Goal: Task Accomplishment & Management: Use online tool/utility

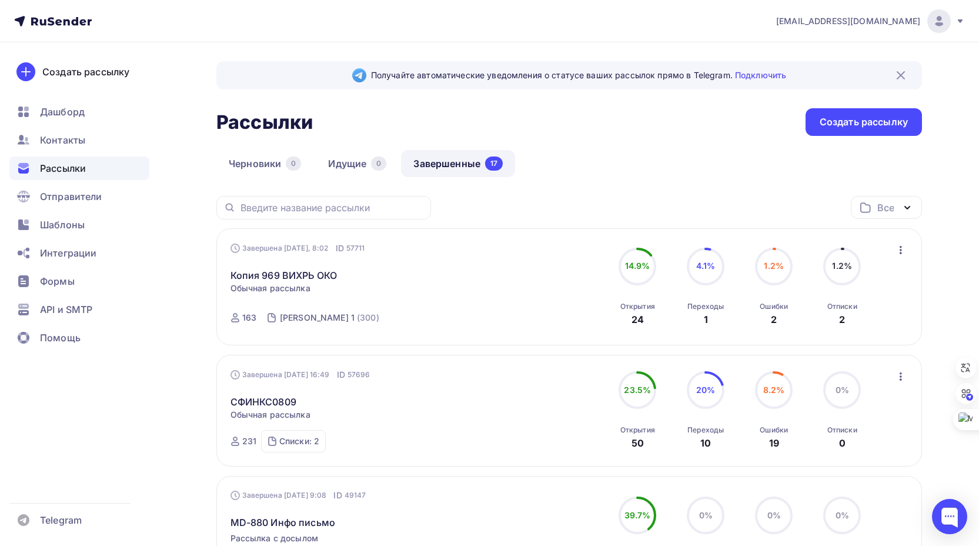
click at [900, 252] on icon "button" at bounding box center [901, 250] width 14 height 14
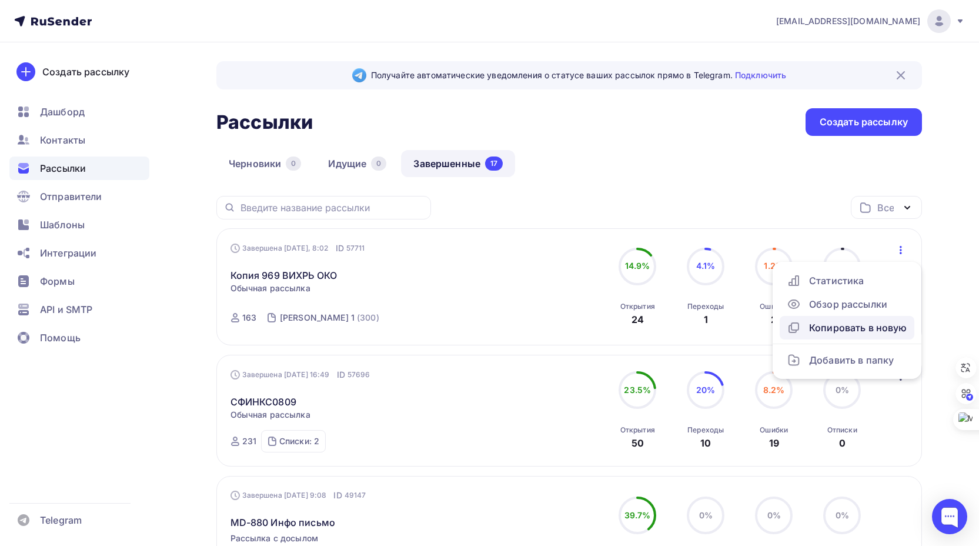
click at [852, 326] on div "Копировать в новую" at bounding box center [847, 328] width 121 height 14
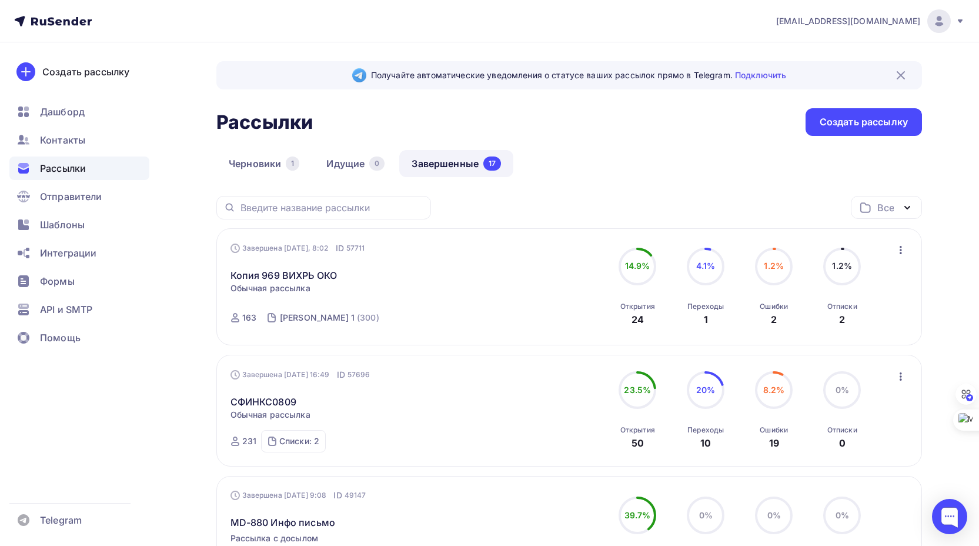
click at [901, 249] on icon "button" at bounding box center [901, 250] width 2 height 8
click at [264, 162] on link "Черновики 1" at bounding box center [263, 163] width 95 height 27
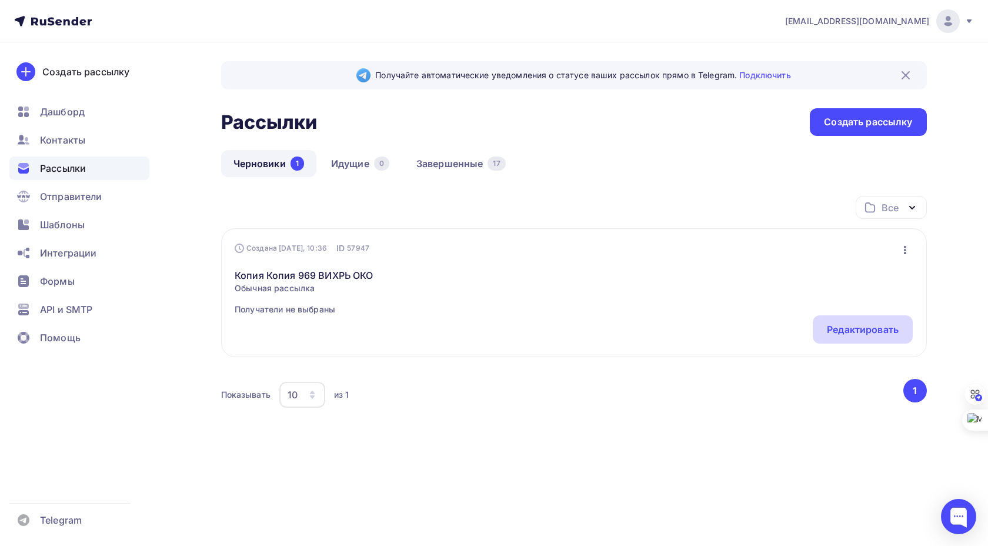
click at [860, 331] on div "Редактировать" at bounding box center [863, 329] width 72 height 14
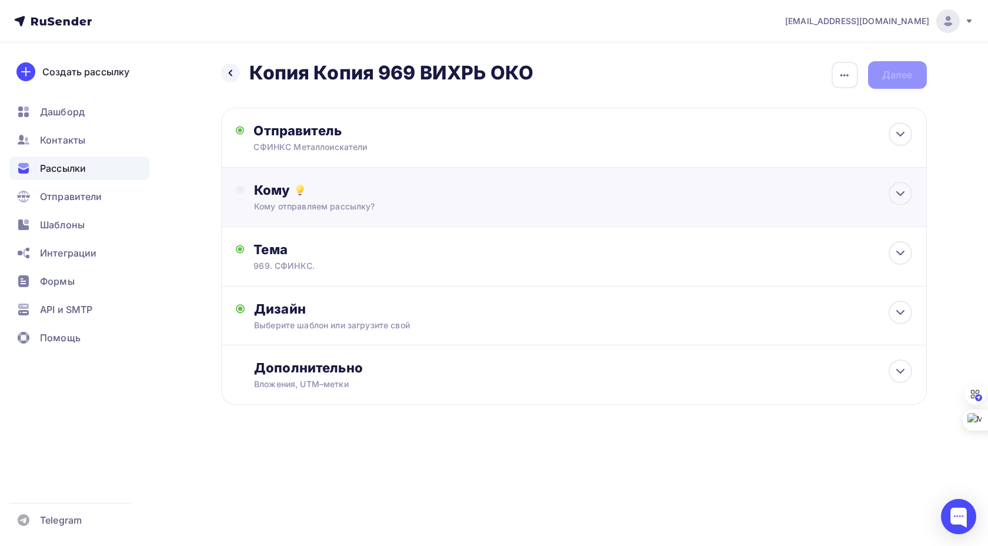
click at [481, 198] on div "Кому Кому отправляем рассылку? Списки получателей Выберите список Все списки id…" at bounding box center [583, 197] width 658 height 31
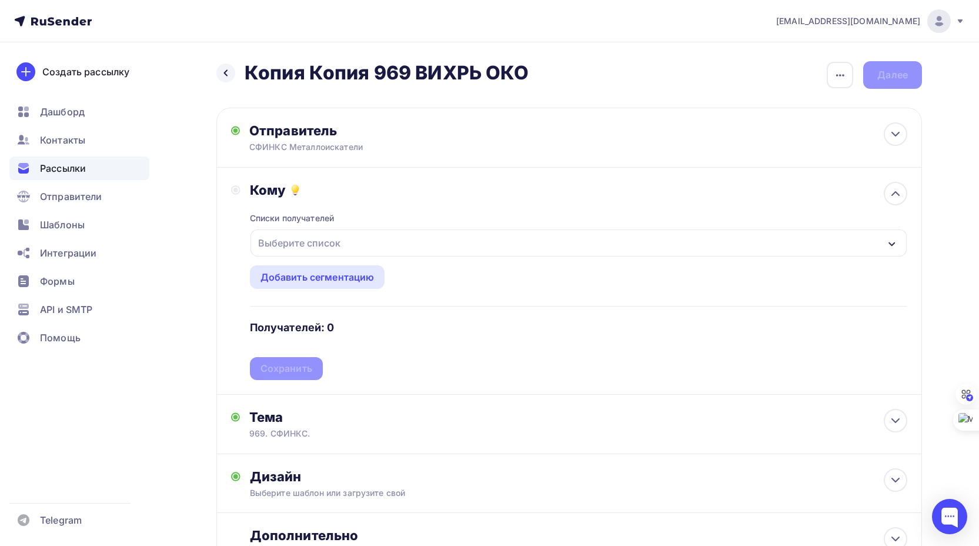
click at [356, 241] on div "Выберите список" at bounding box center [579, 242] width 657 height 27
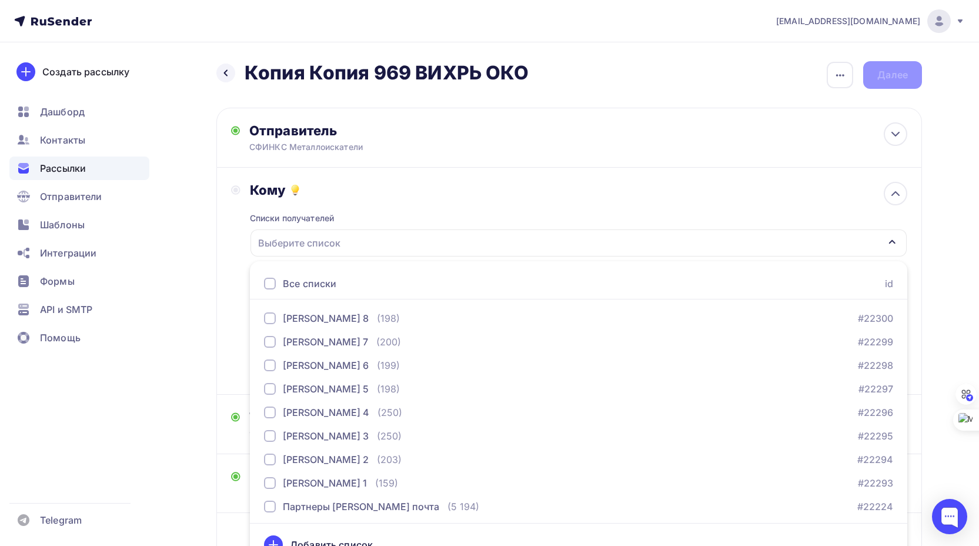
scroll to position [20, 0]
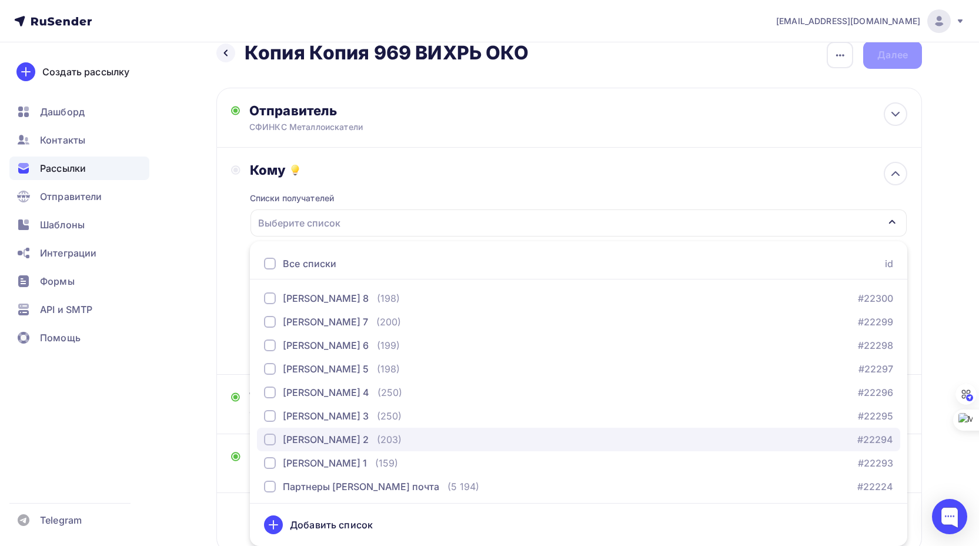
click at [309, 437] on div "Наташа 2" at bounding box center [326, 439] width 86 height 14
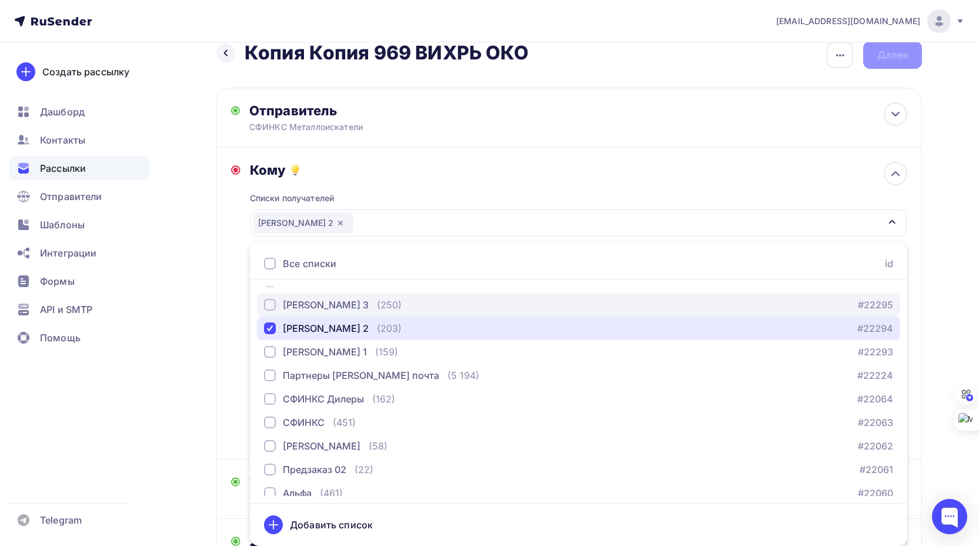
scroll to position [120, 0]
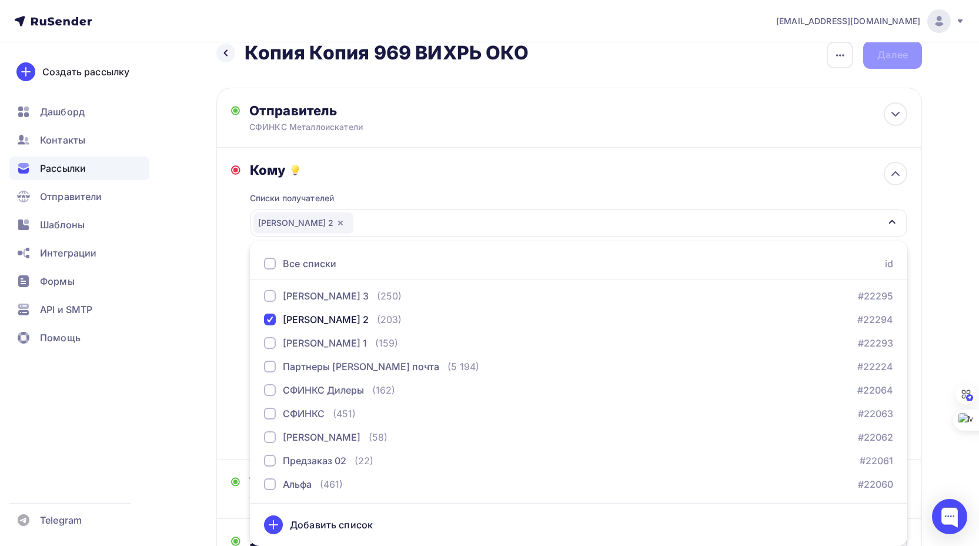
click at [206, 306] on div "Назад Копия Копия 969 ВИХРЬ ОКО Копия Копия 969 ВИХРЬ ОКО Закончить позже Переи…" at bounding box center [490, 367] width 964 height 691
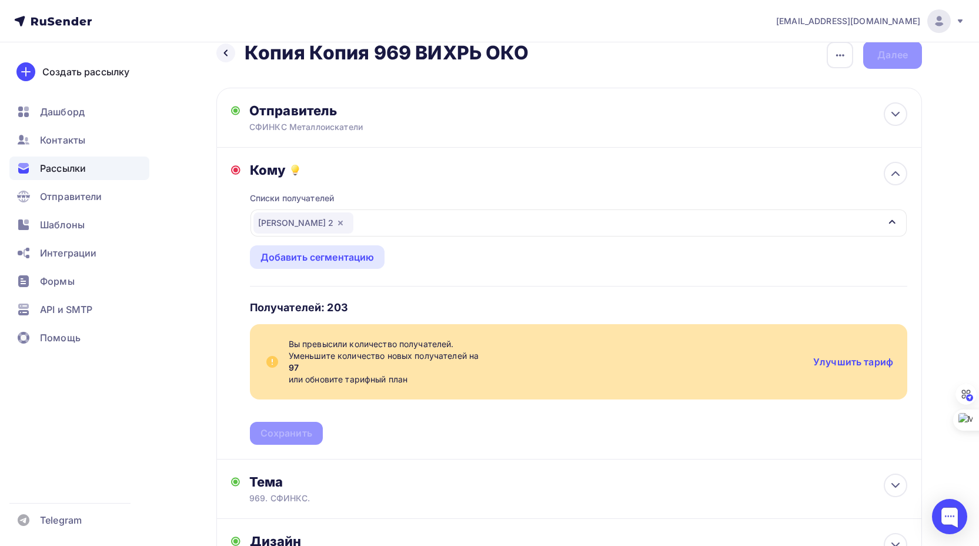
click at [232, 301] on div "Кому Списки получателей Наташа 2 Все списки id Наташа 8 (198) #22300 Наташа 7 (…" at bounding box center [569, 303] width 677 height 283
click at [397, 295] on div "Списки получателей Наташа 2 Все списки id Наташа 8 (198) #22300 Наташа 7 (200) …" at bounding box center [579, 311] width 658 height 266
click at [338, 223] on icon "button" at bounding box center [340, 223] width 5 height 5
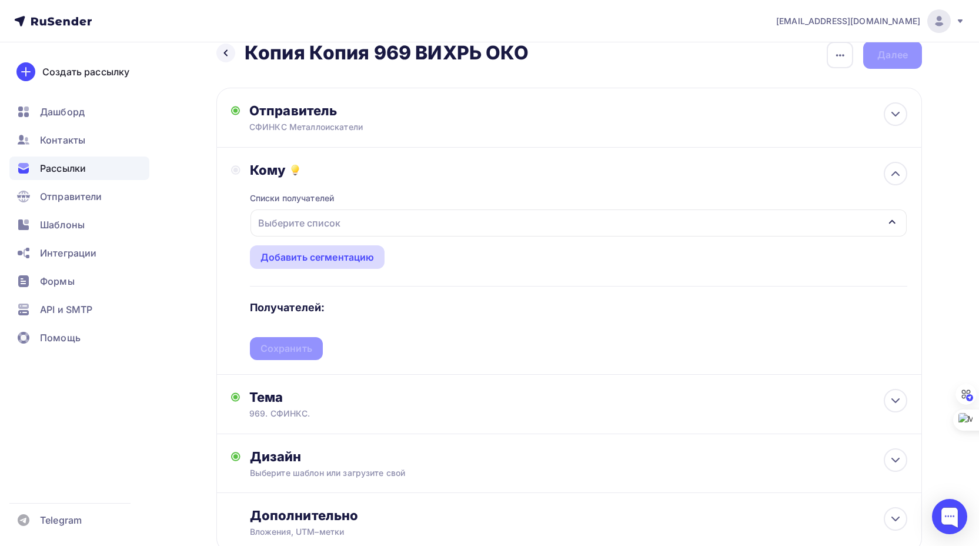
click at [332, 254] on div "Добавить сегментацию" at bounding box center [318, 257] width 114 height 14
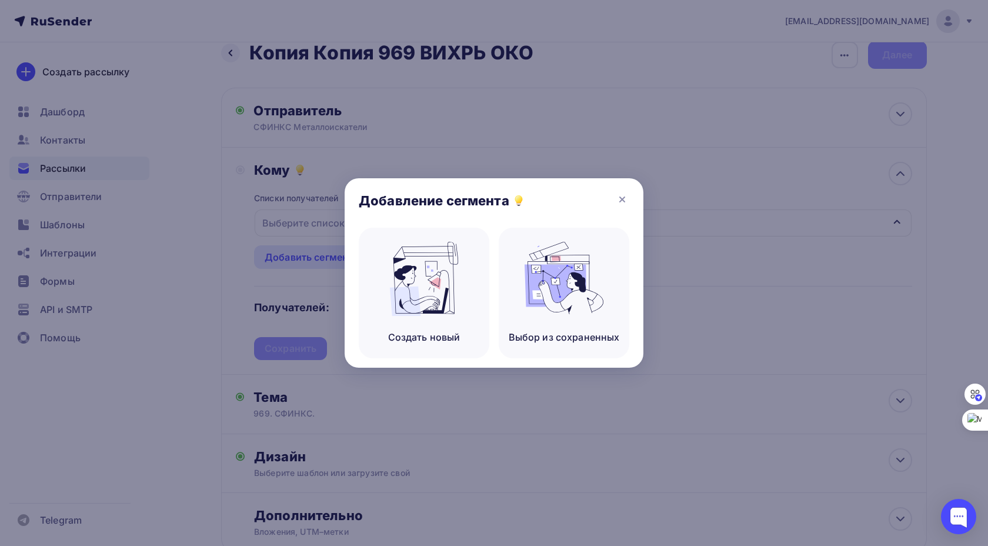
click at [740, 308] on div at bounding box center [494, 273] width 988 height 546
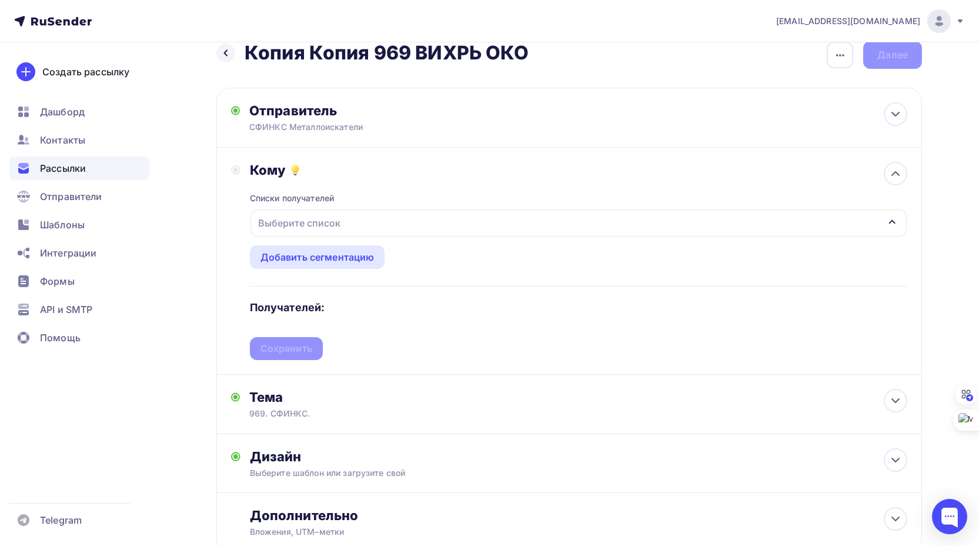
click at [374, 225] on div "Выберите список" at bounding box center [579, 222] width 657 height 27
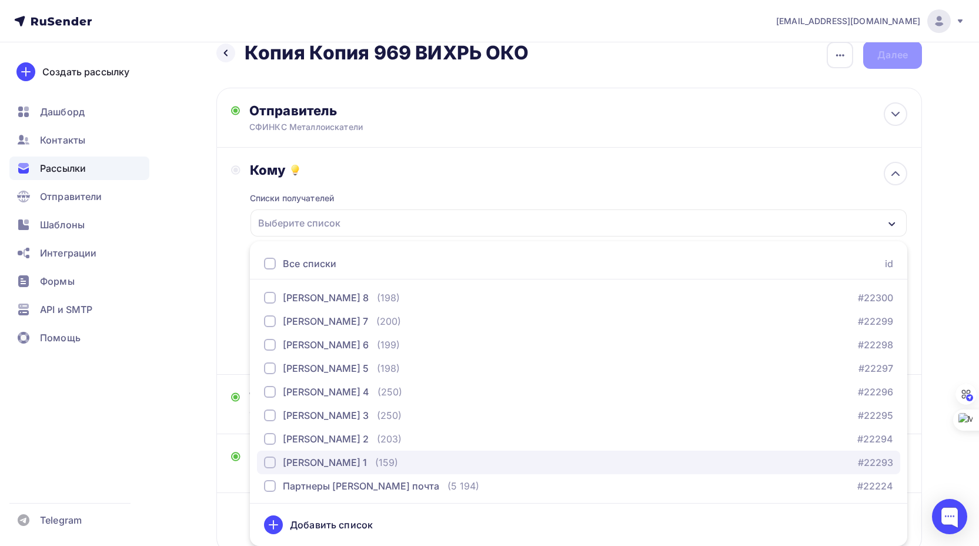
scroll to position [0, 0]
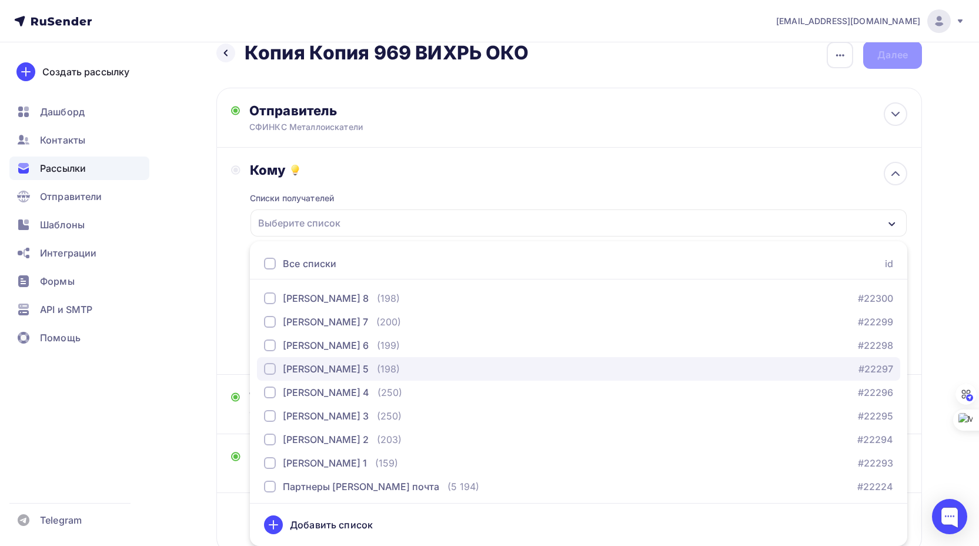
click at [272, 371] on div "button" at bounding box center [270, 369] width 12 height 12
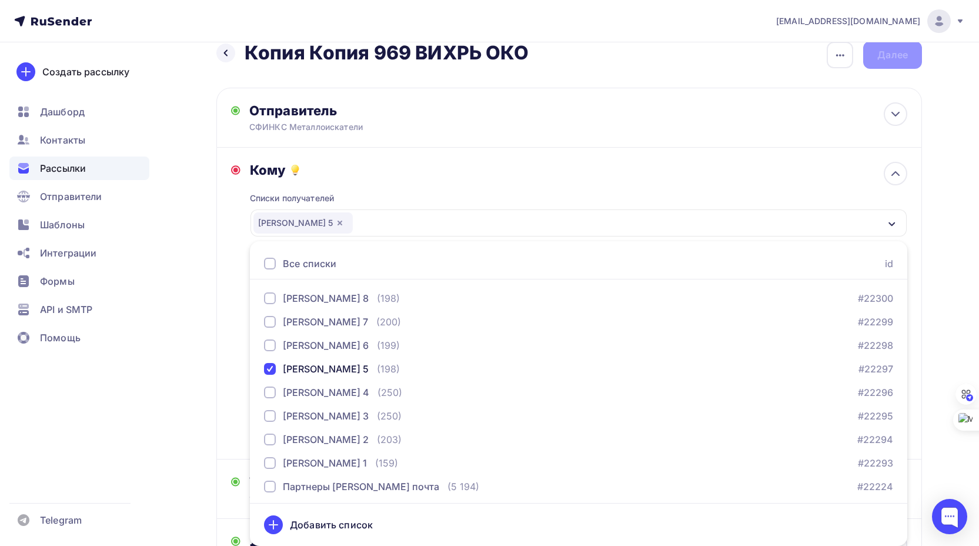
click at [493, 189] on div "Списки получателей Наташа 5 Все списки id Наташа 8 (198) #22300 Наташа 7 (200) …" at bounding box center [579, 311] width 658 height 266
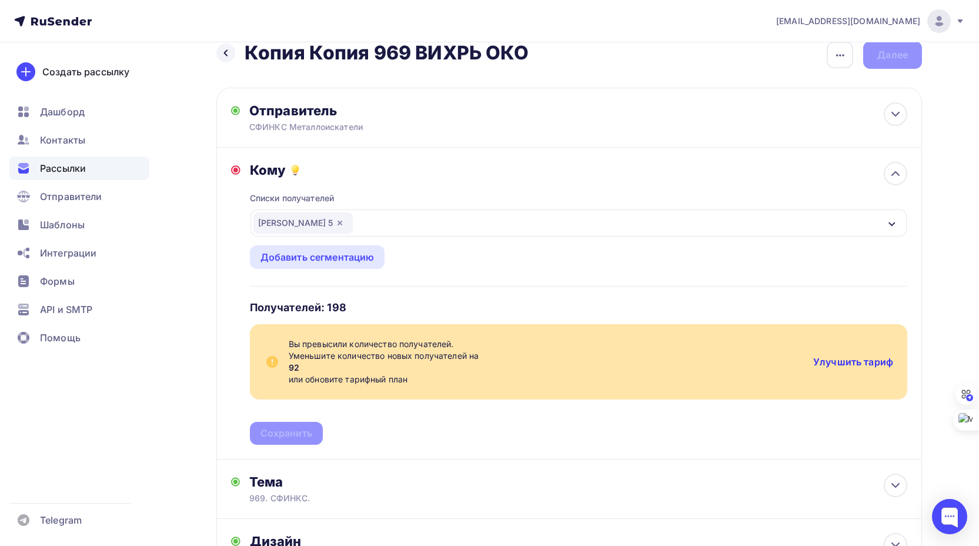
click at [847, 362] on link "Улучшить тариф" at bounding box center [854, 362] width 80 height 12
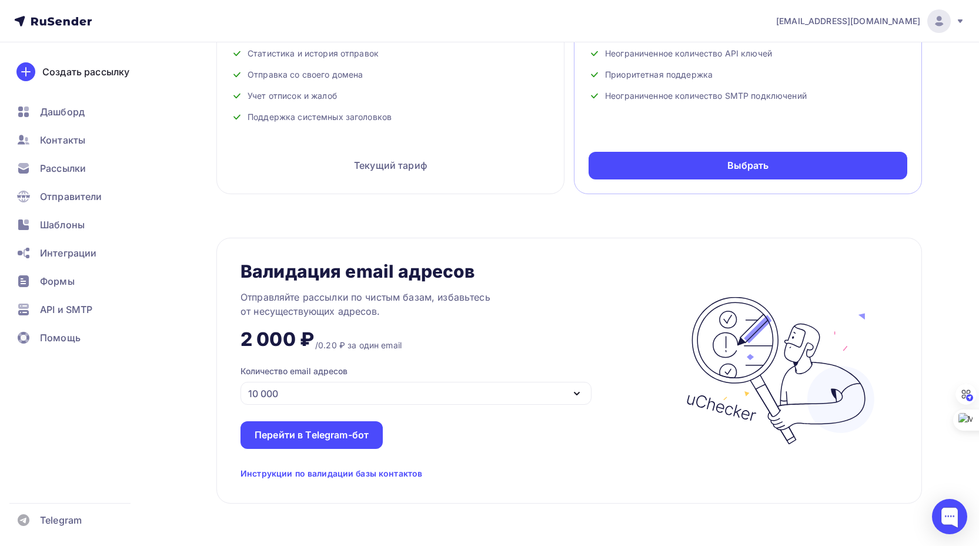
scroll to position [706, 0]
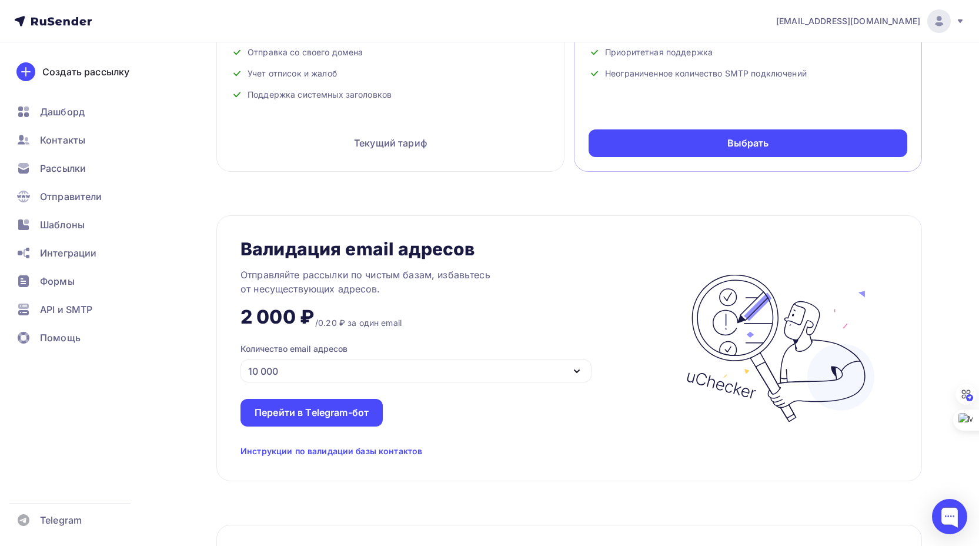
click at [457, 371] on div "10 000" at bounding box center [416, 370] width 351 height 23
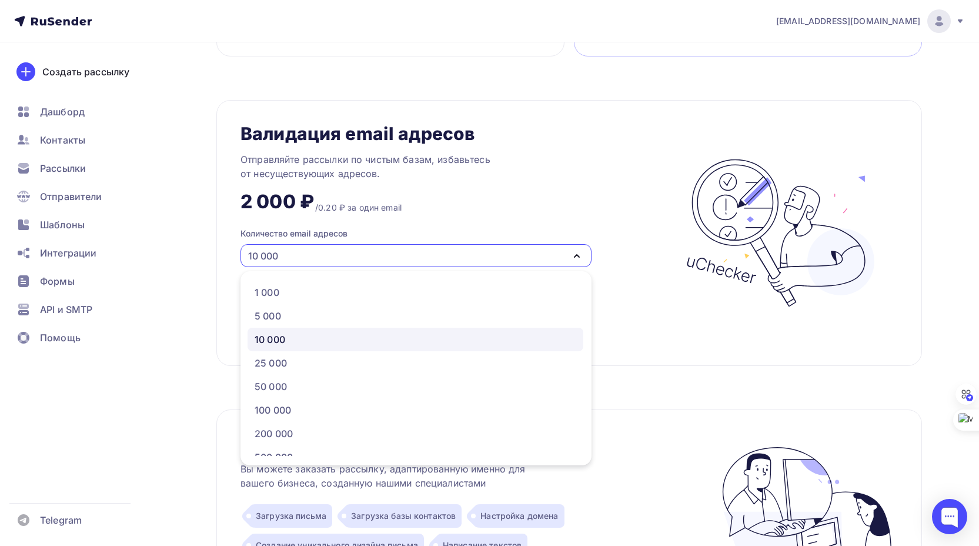
scroll to position [858, 0]
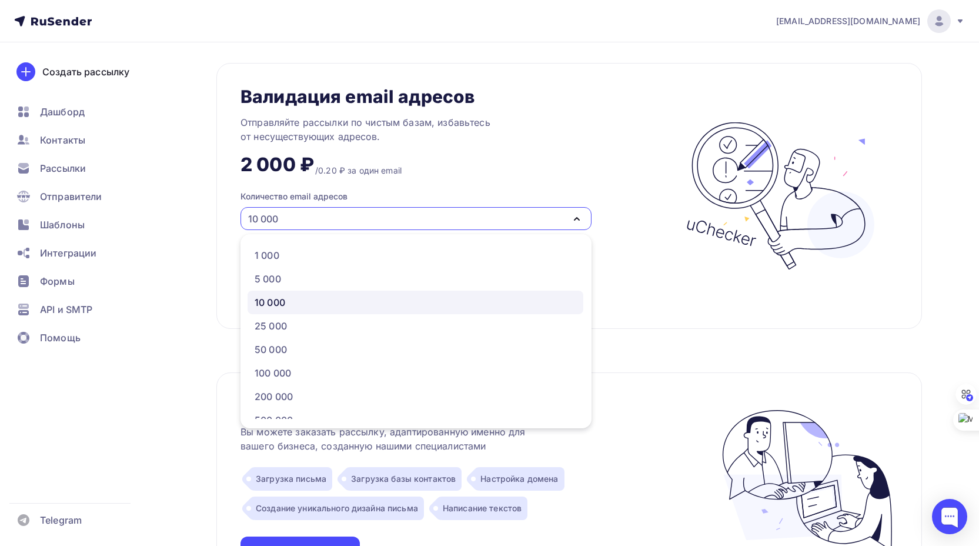
click at [618, 286] on div "Валидация email адресов Отправляйте рассылки по чистым базам, избавьтесь от нес…" at bounding box center [458, 196] width 434 height 218
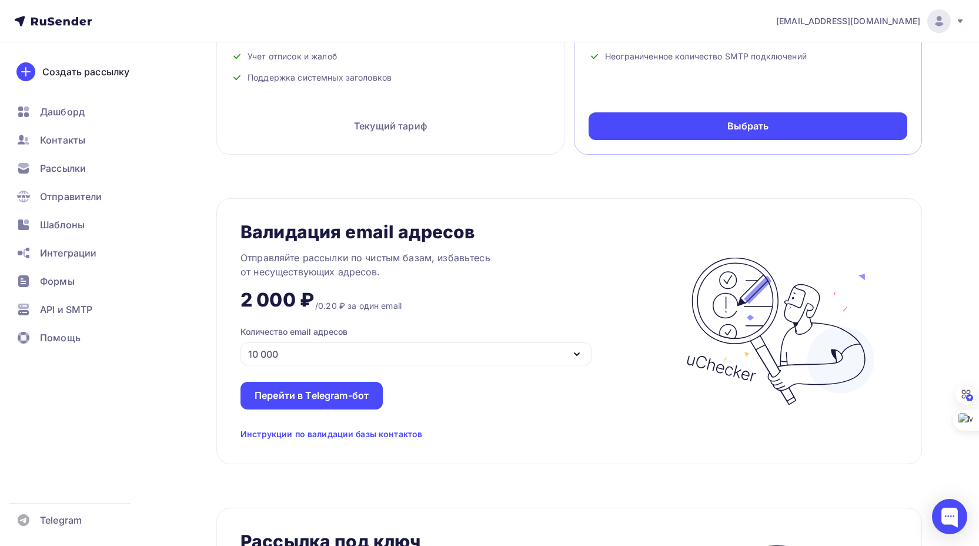
scroll to position [505, 0]
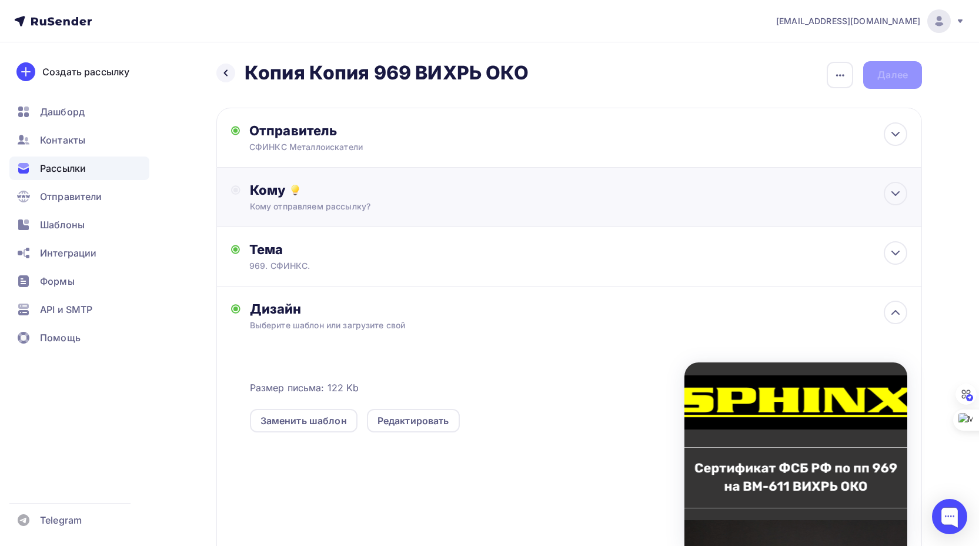
click at [484, 208] on div "Кому отправляем рассылку?" at bounding box center [546, 207] width 592 height 12
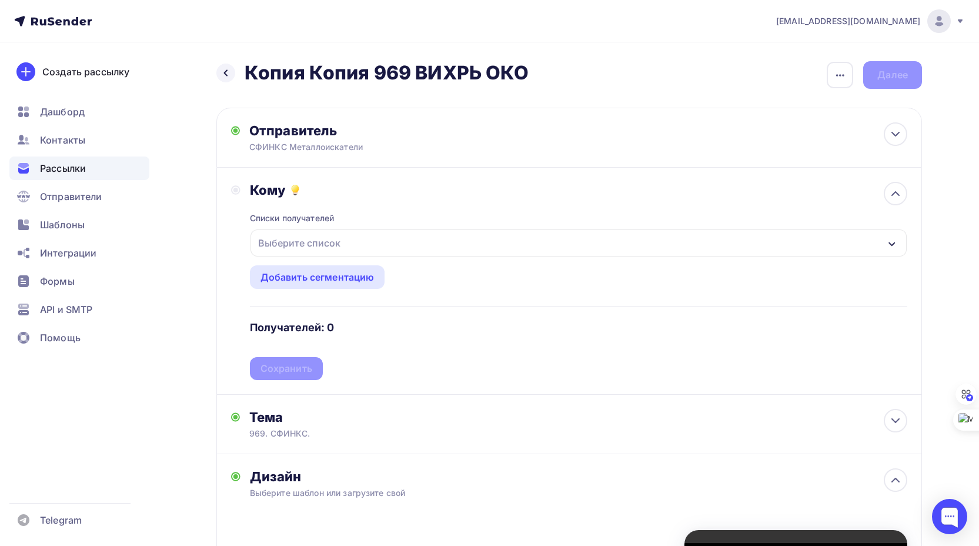
click at [356, 245] on div "Выберите список" at bounding box center [579, 242] width 657 height 27
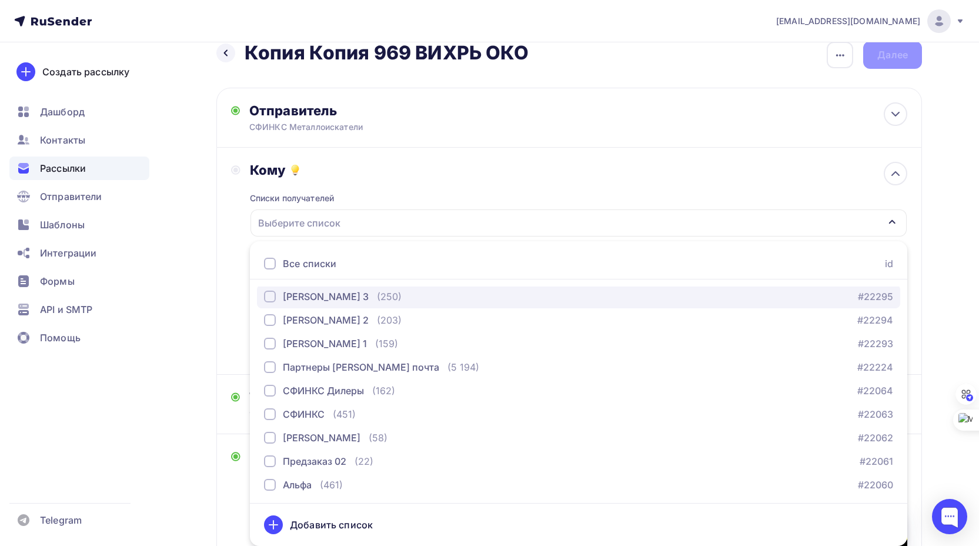
scroll to position [120, 0]
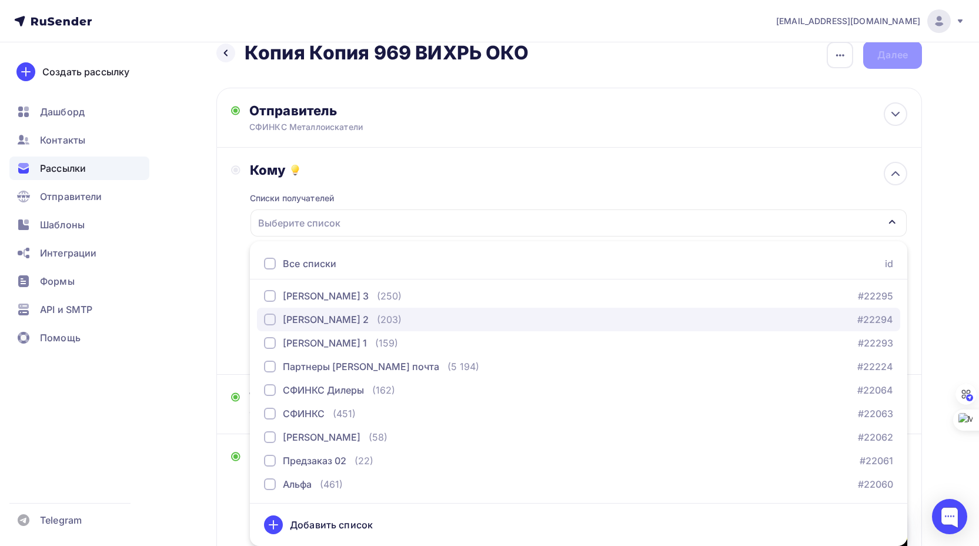
click at [271, 319] on div "button" at bounding box center [270, 320] width 12 height 12
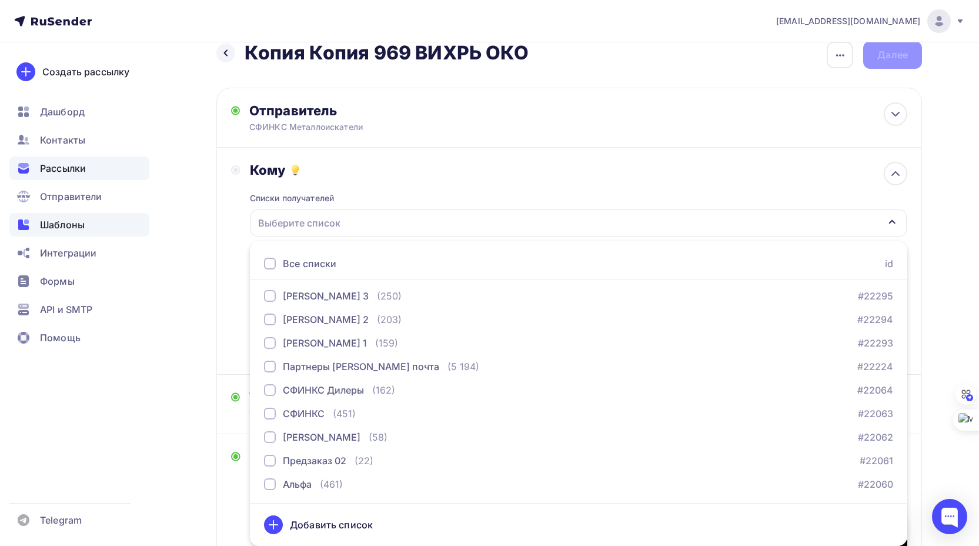
drag, startPoint x: 176, startPoint y: 245, endPoint x: 137, endPoint y: 226, distance: 43.1
click at [176, 245] on div "Назад Копия Копия 969 ВИХРЬ ОКО Копия Копия 969 ВИХРЬ ОКО Закончить позже Переи…" at bounding box center [490, 425] width 964 height 807
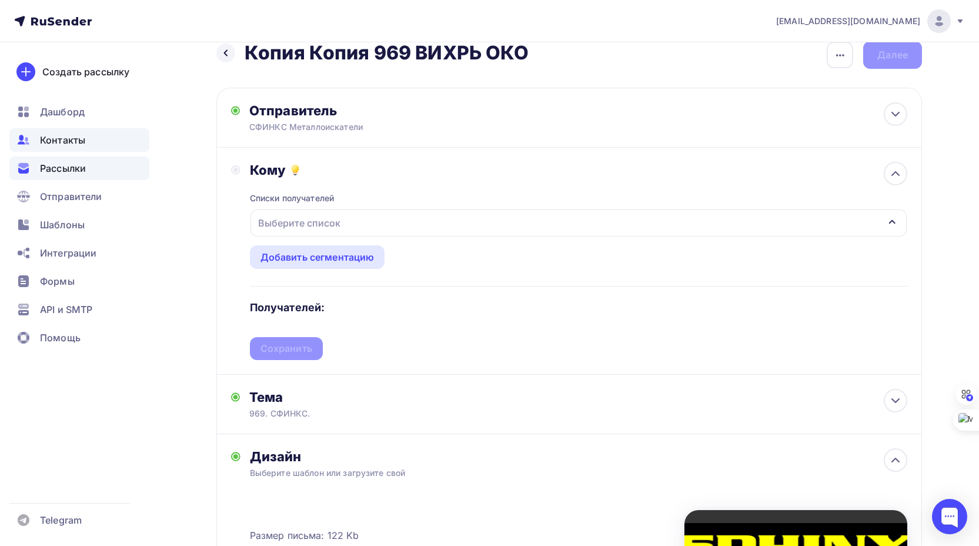
click at [69, 138] on span "Контакты" at bounding box center [62, 140] width 45 height 14
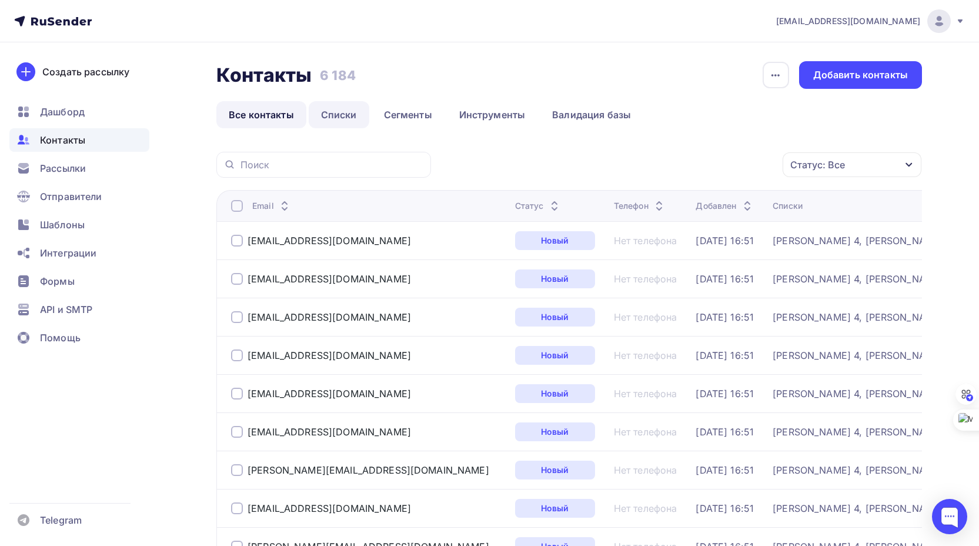
click at [342, 114] on link "Списки" at bounding box center [339, 114] width 61 height 27
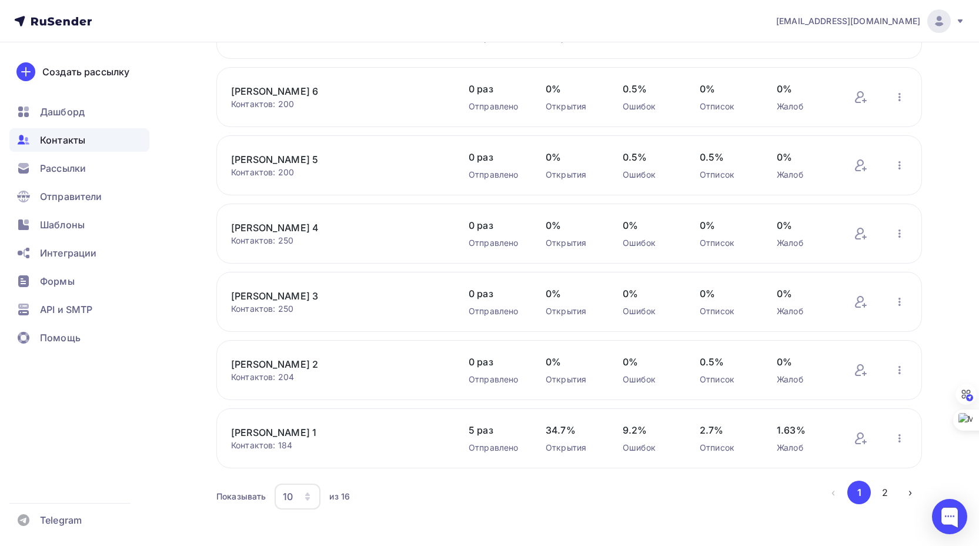
scroll to position [366, 0]
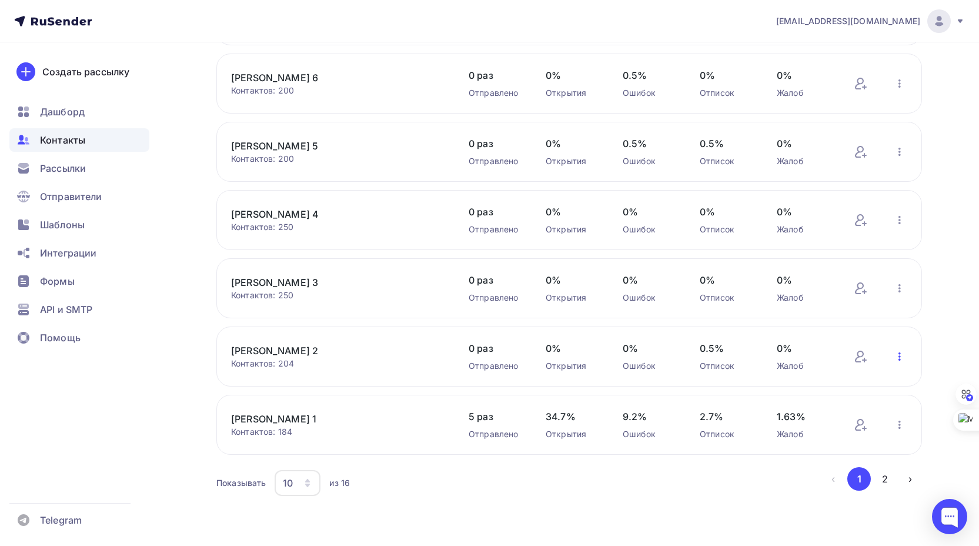
click at [899, 356] on icon "button" at bounding box center [900, 356] width 14 height 14
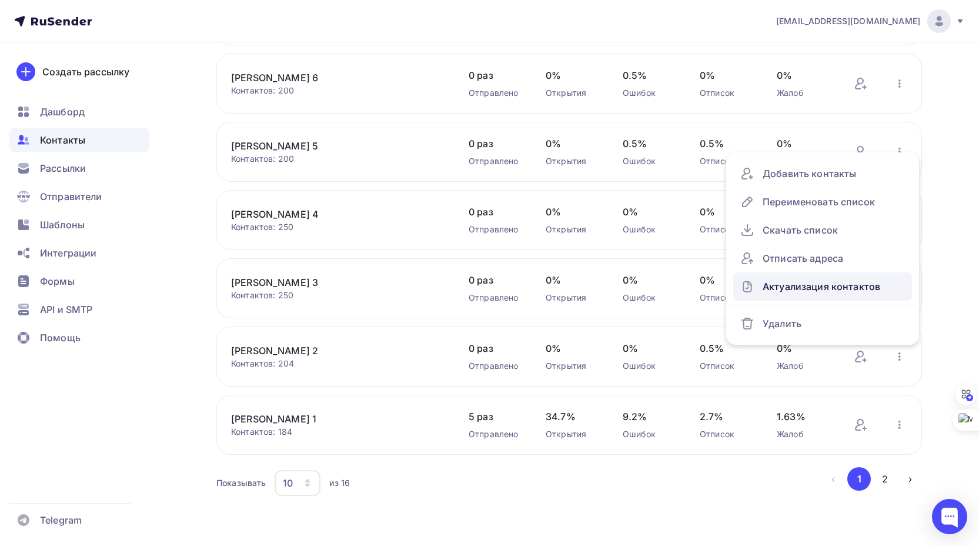
click at [797, 285] on div "Актуализация контактов" at bounding box center [823, 286] width 165 height 19
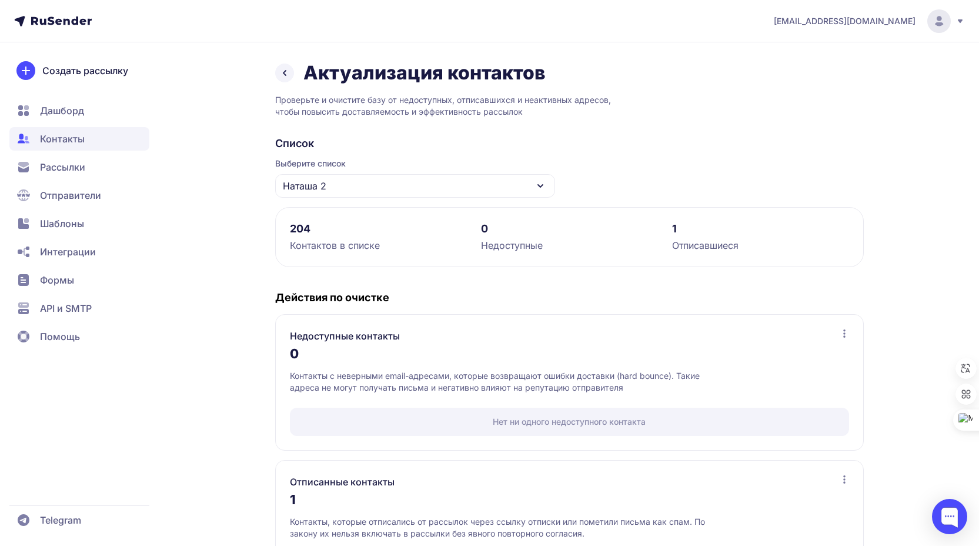
click at [285, 75] on icon at bounding box center [285, 73] width 2 height 5
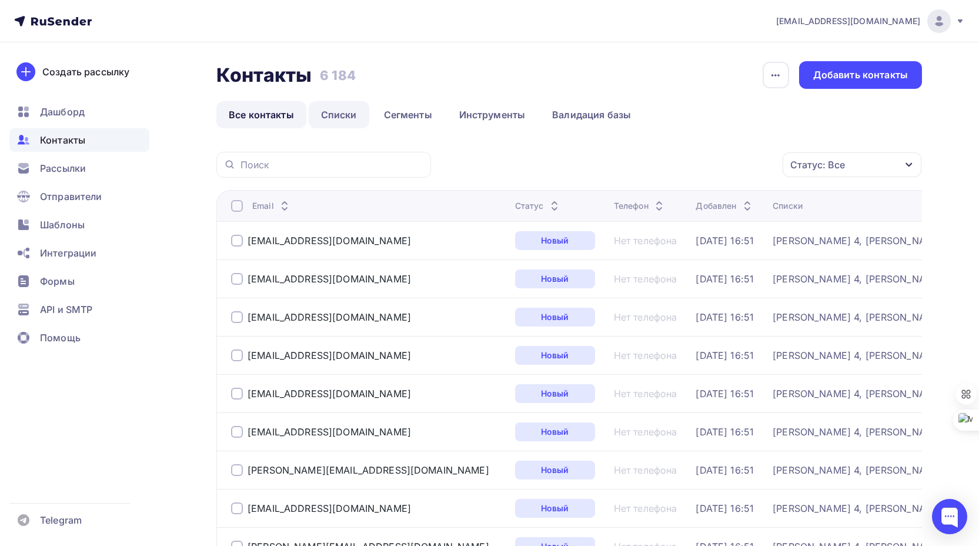
click at [348, 115] on link "Списки" at bounding box center [339, 114] width 61 height 27
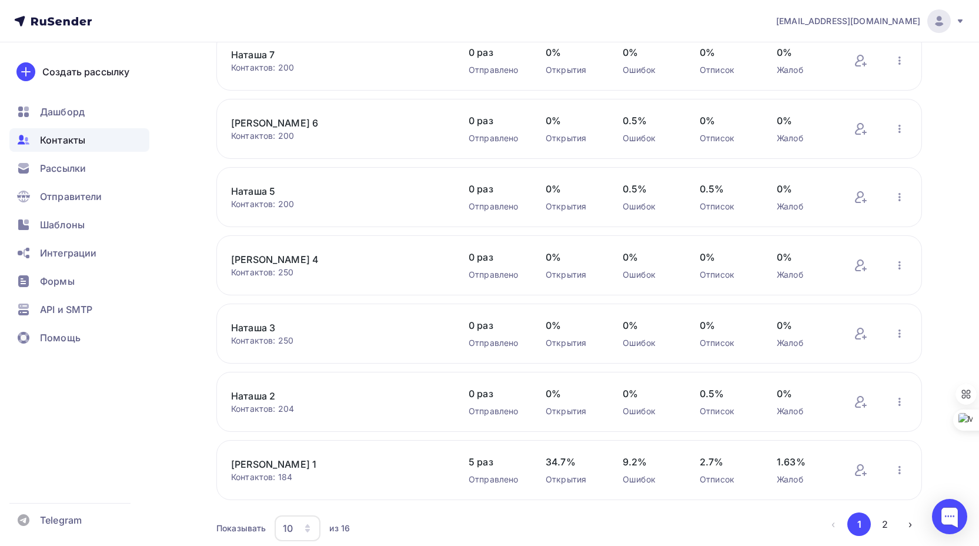
scroll to position [353, 0]
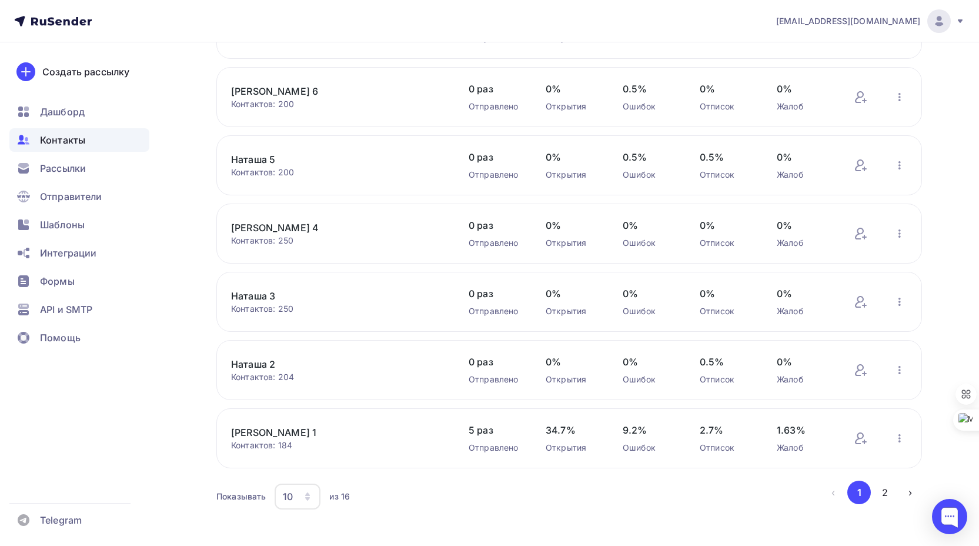
click at [264, 365] on link "Наташа 2" at bounding box center [331, 364] width 200 height 14
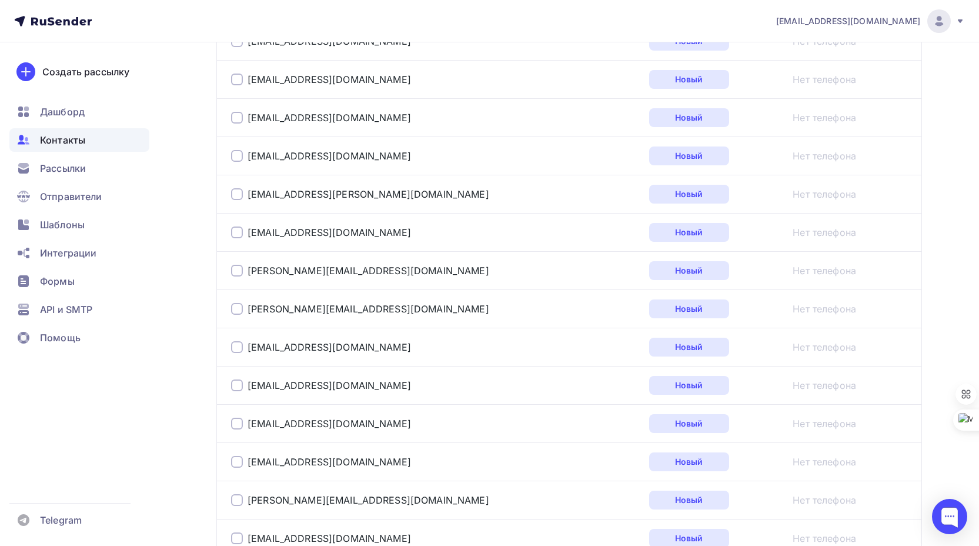
scroll to position [765, 0]
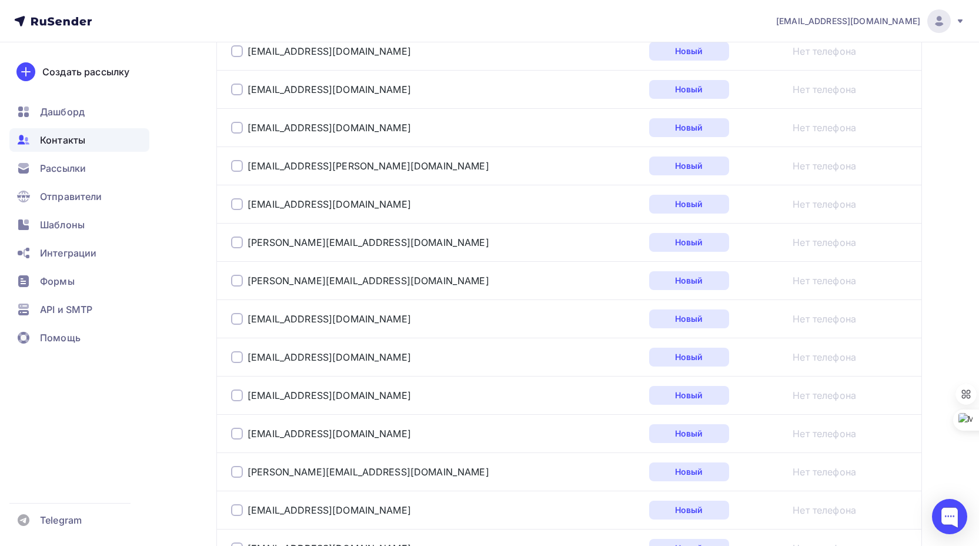
click at [240, 281] on div at bounding box center [237, 281] width 12 height 12
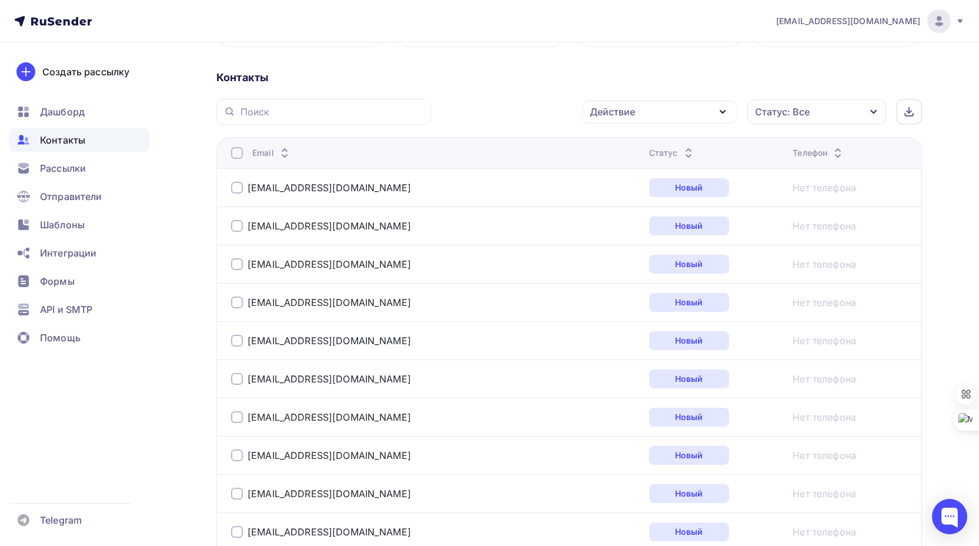
scroll to position [118, 0]
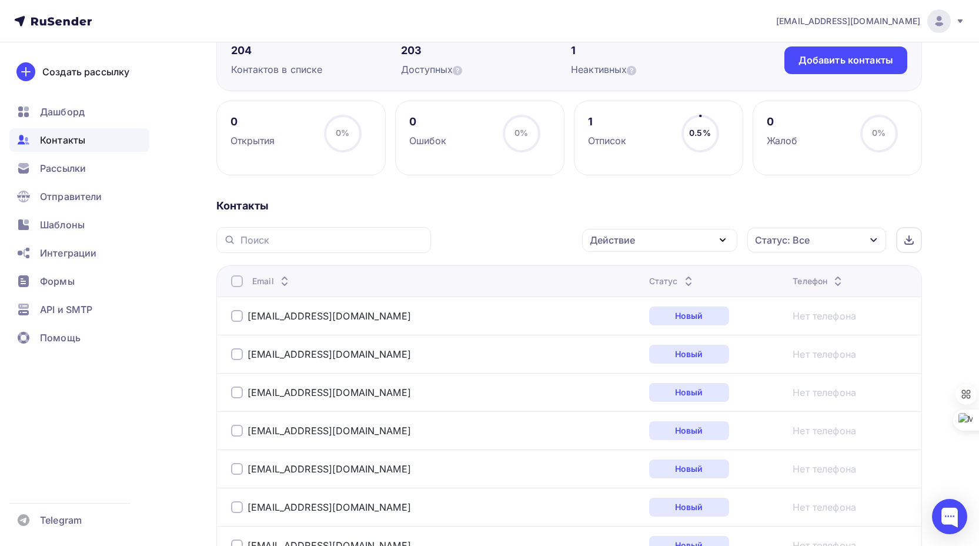
click at [647, 241] on div "Действие" at bounding box center [659, 240] width 155 height 23
click at [624, 325] on div "Удалить" at bounding box center [616, 322] width 39 height 14
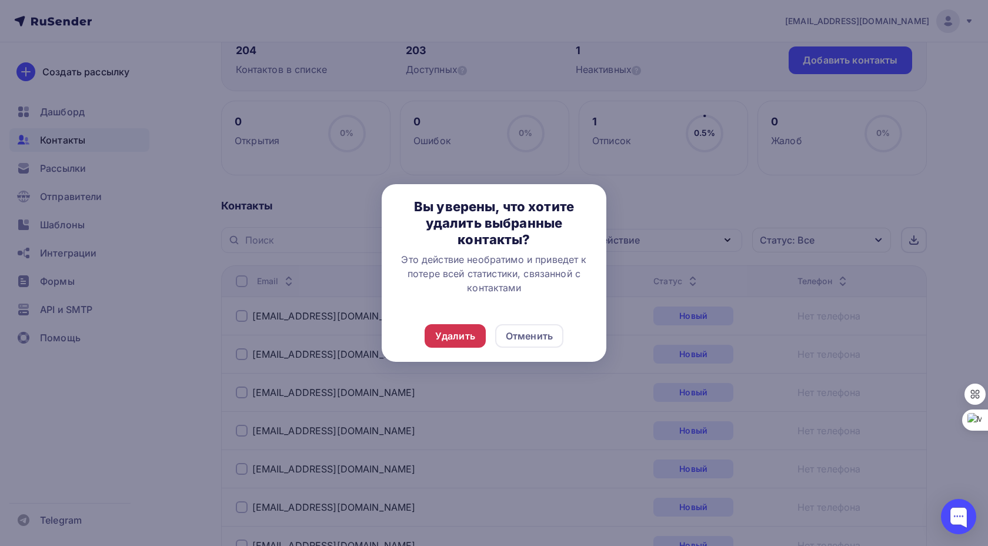
click at [472, 336] on div "Удалить" at bounding box center [455, 336] width 40 height 14
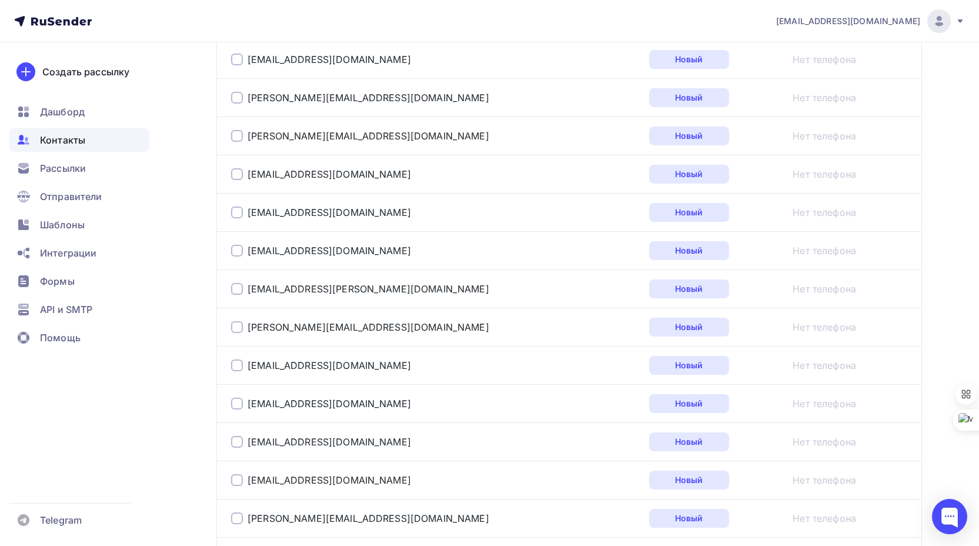
scroll to position [1235, 0]
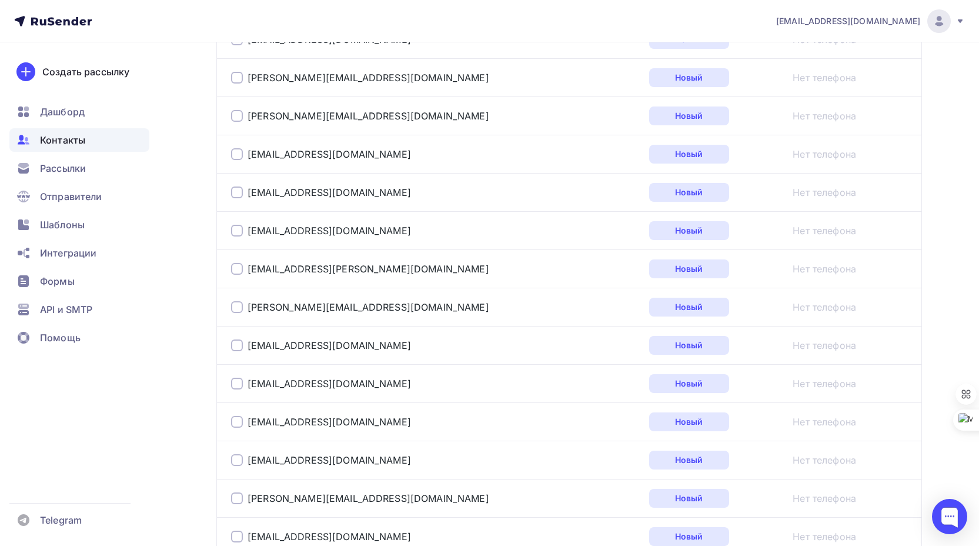
click at [238, 229] on div at bounding box center [237, 231] width 12 height 12
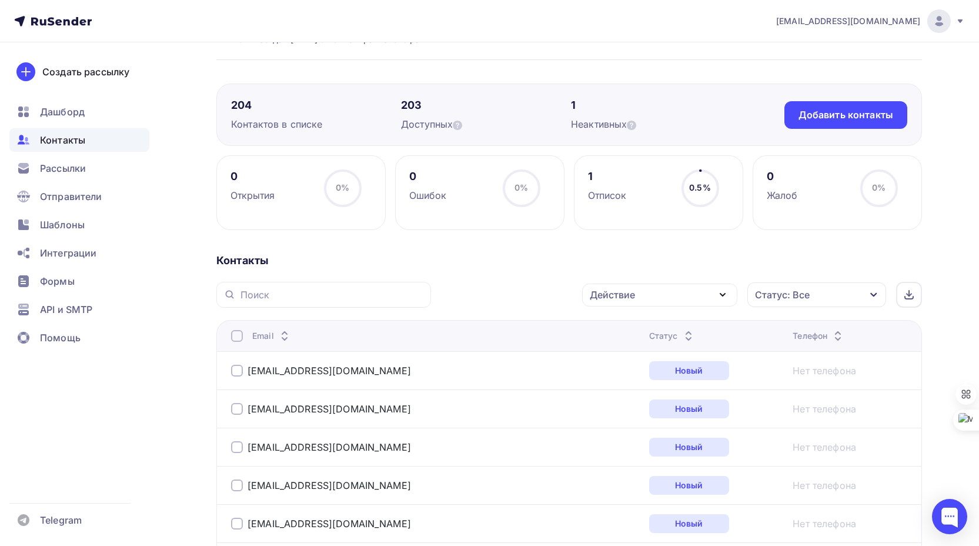
scroll to position [235, 0]
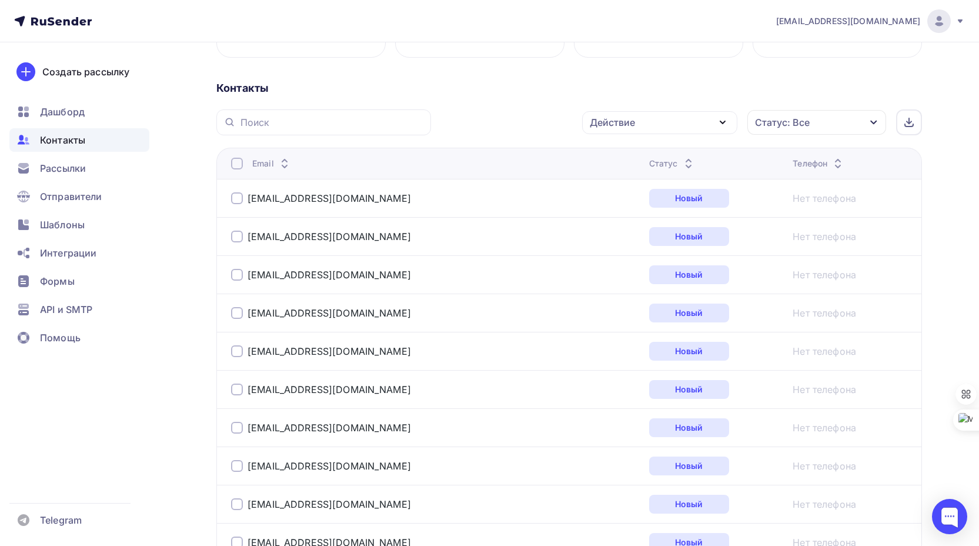
click at [664, 122] on div "Действие" at bounding box center [659, 122] width 155 height 23
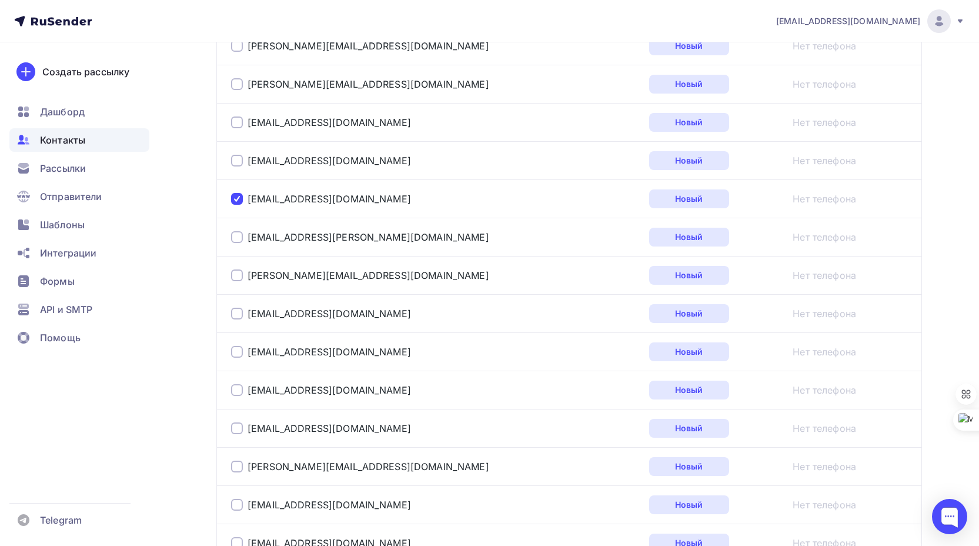
scroll to position [1294, 0]
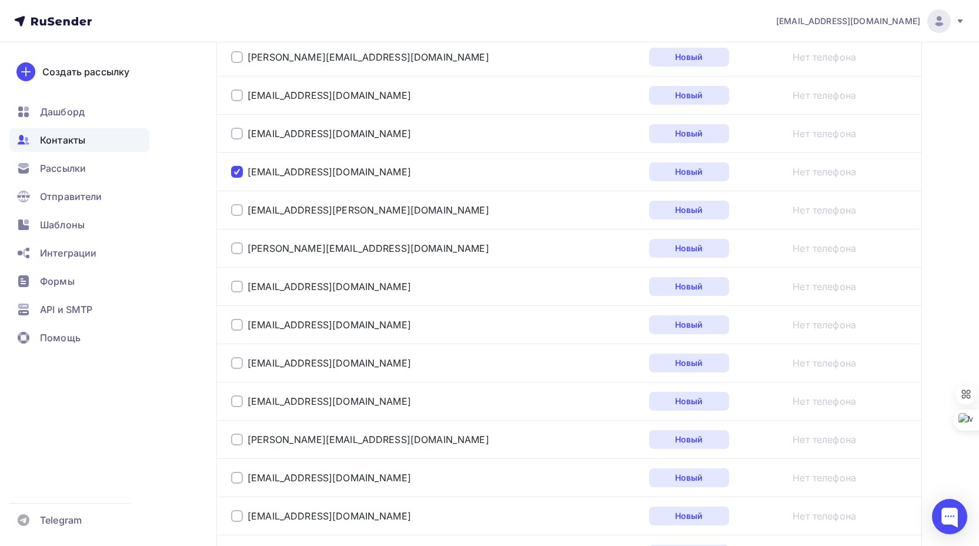
click at [236, 324] on div at bounding box center [237, 325] width 12 height 12
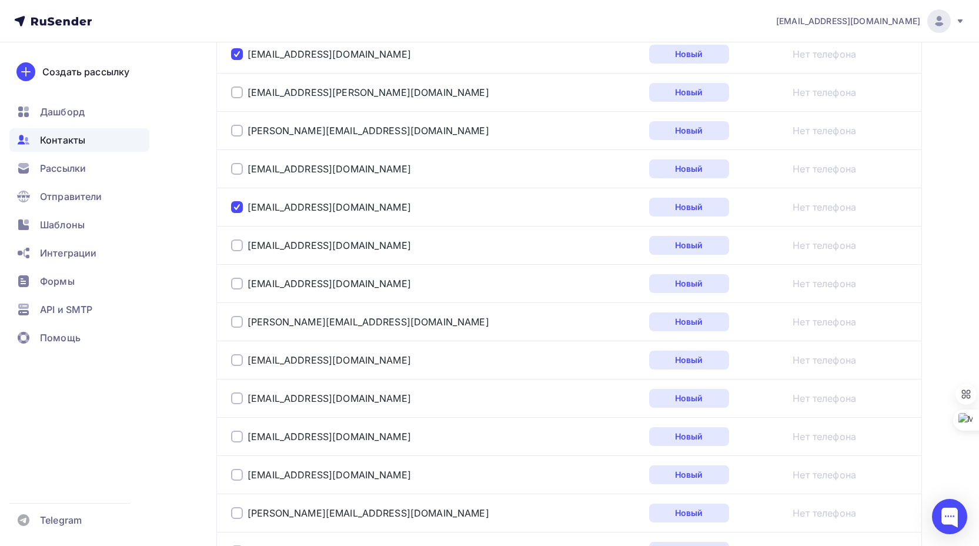
scroll to position [1471, 0]
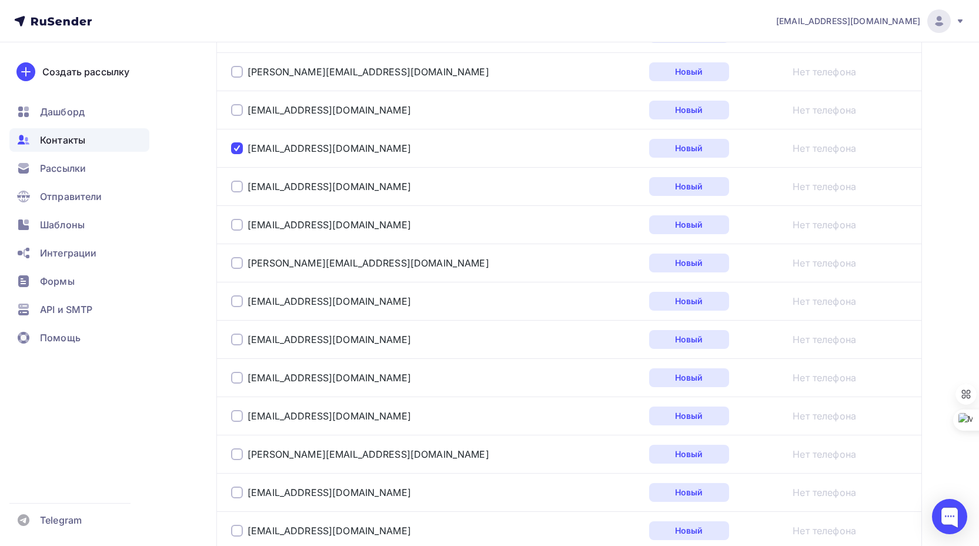
click at [238, 302] on div at bounding box center [237, 301] width 12 height 12
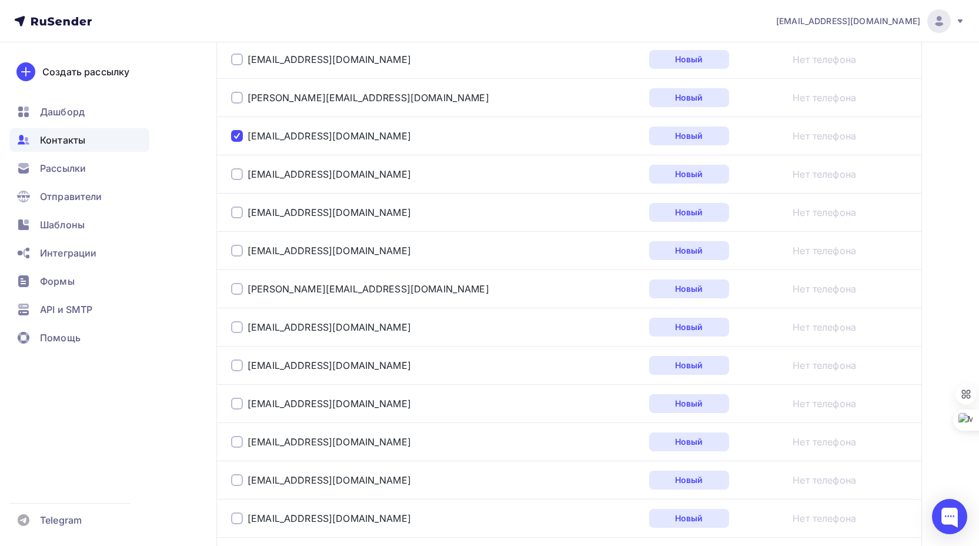
scroll to position [1647, 0]
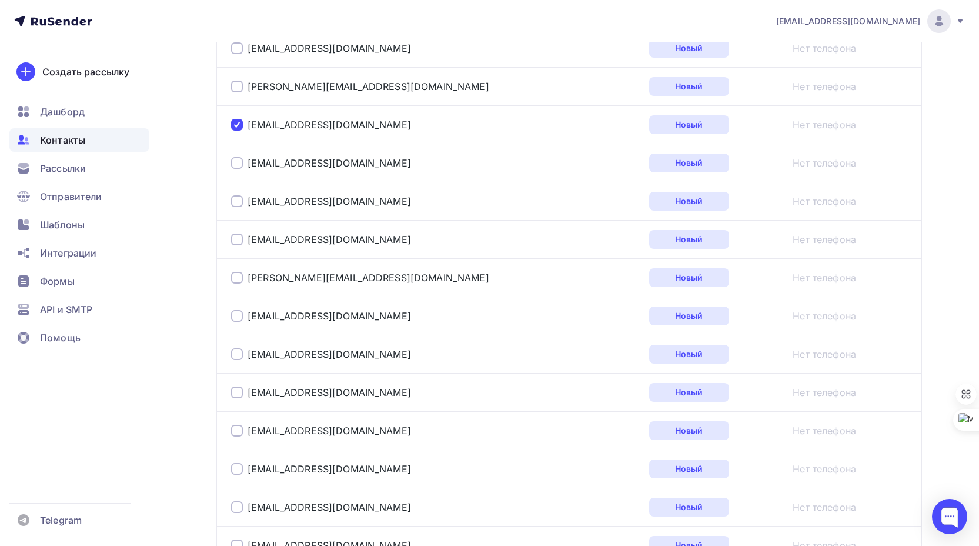
click at [238, 354] on div at bounding box center [237, 354] width 12 height 12
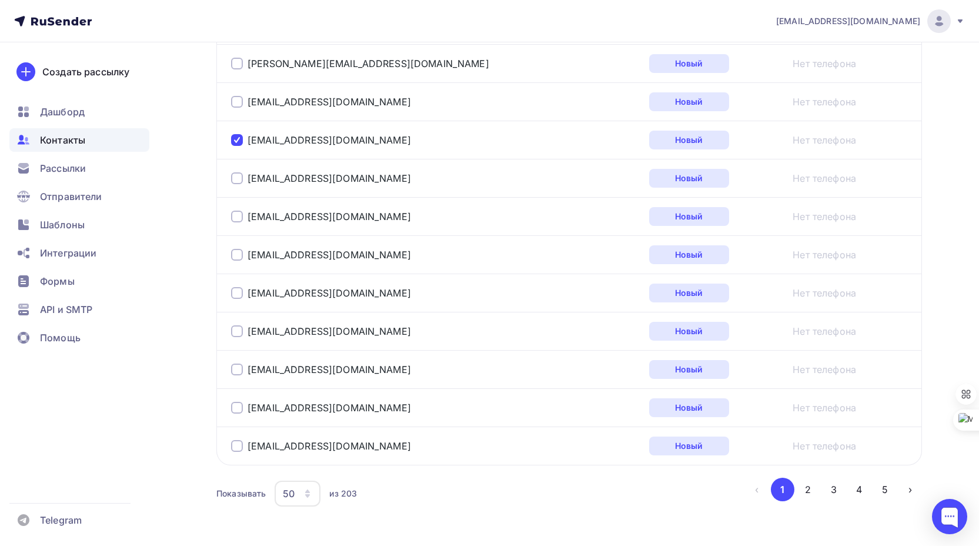
scroll to position [1882, 0]
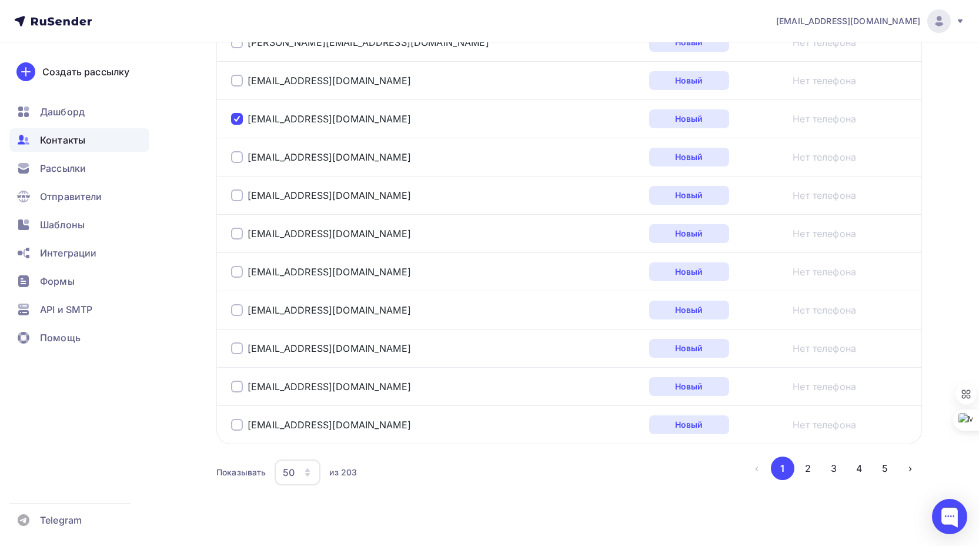
click at [235, 308] on div at bounding box center [237, 310] width 12 height 12
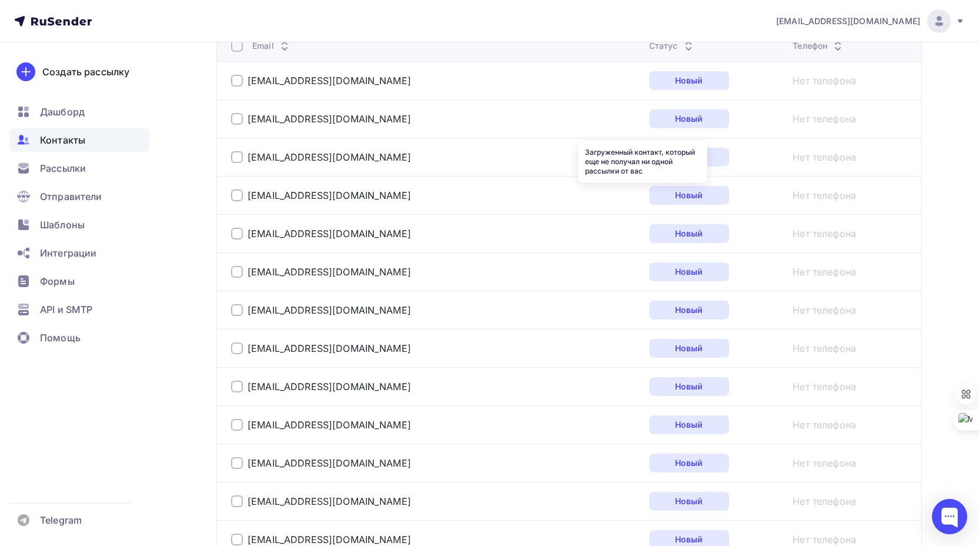
scroll to position [0, 0]
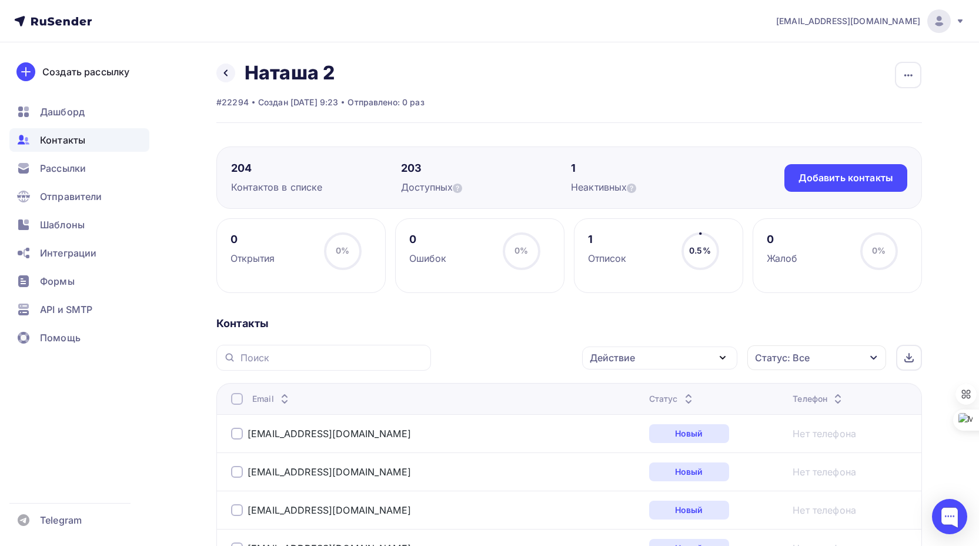
click at [687, 356] on div "Действие" at bounding box center [659, 357] width 155 height 23
click at [631, 438] on div "Удалить" at bounding box center [616, 439] width 39 height 14
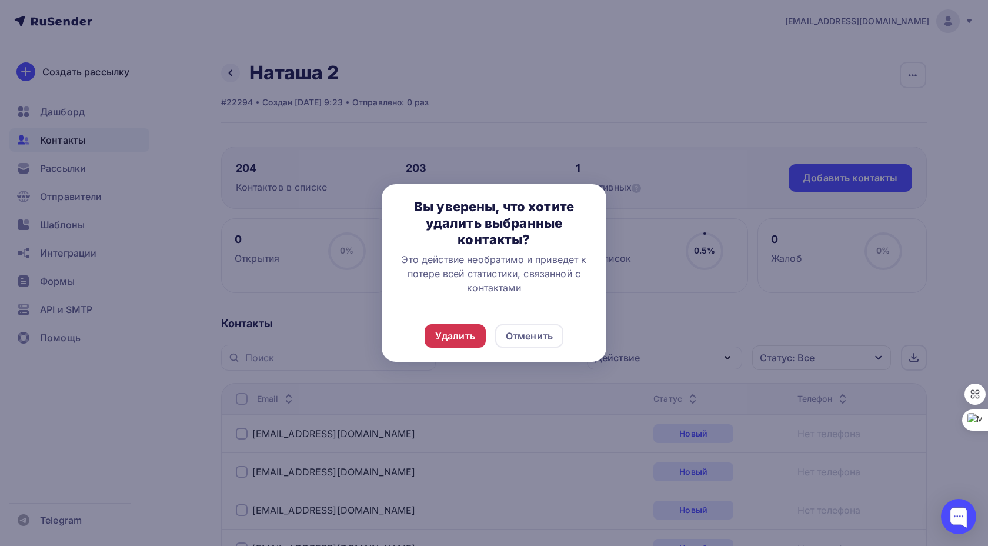
click at [462, 335] on div "Удалить" at bounding box center [455, 336] width 40 height 14
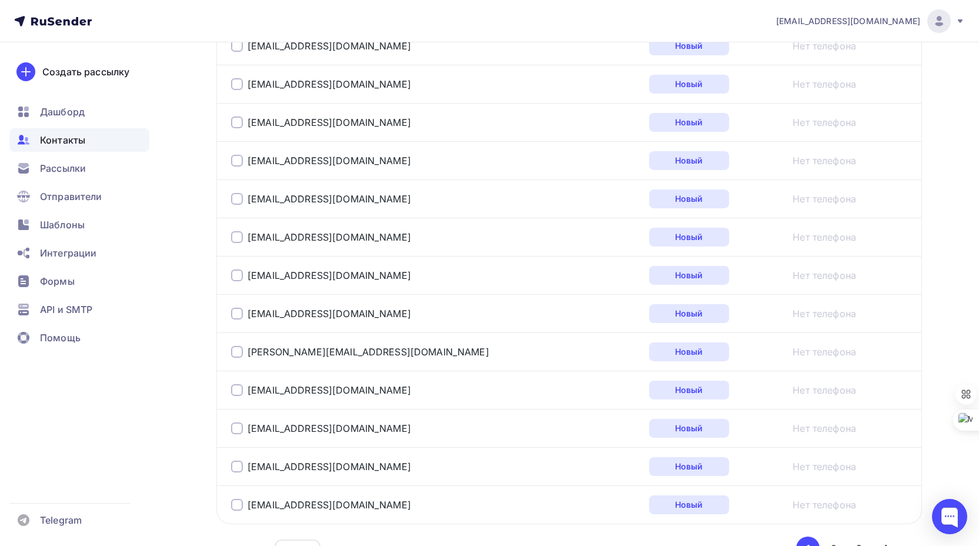
scroll to position [1901, 0]
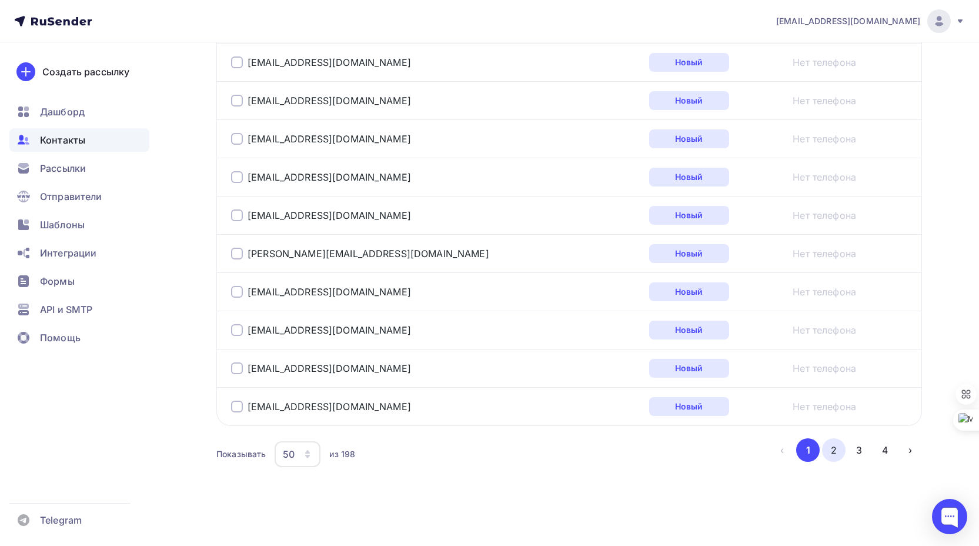
click at [837, 451] on button "2" at bounding box center [834, 450] width 24 height 24
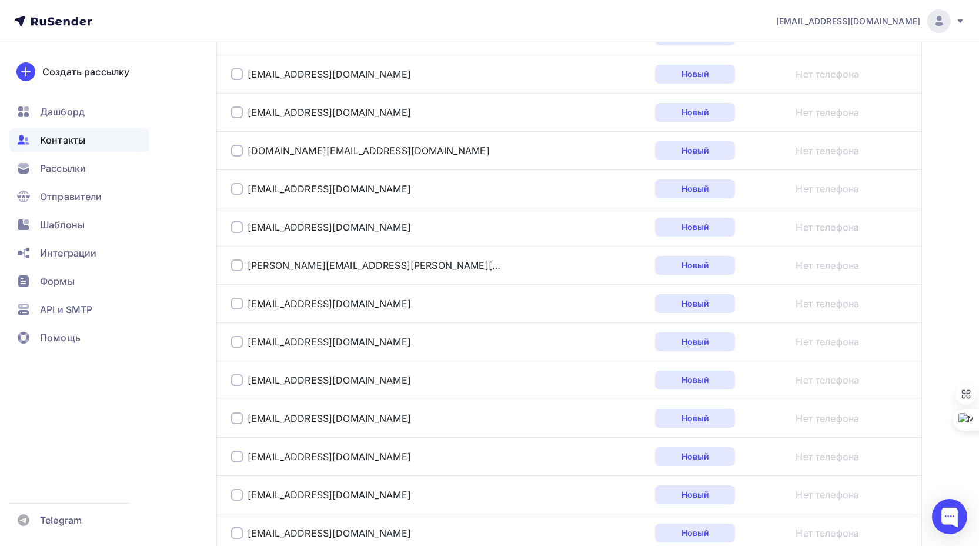
scroll to position [572, 0]
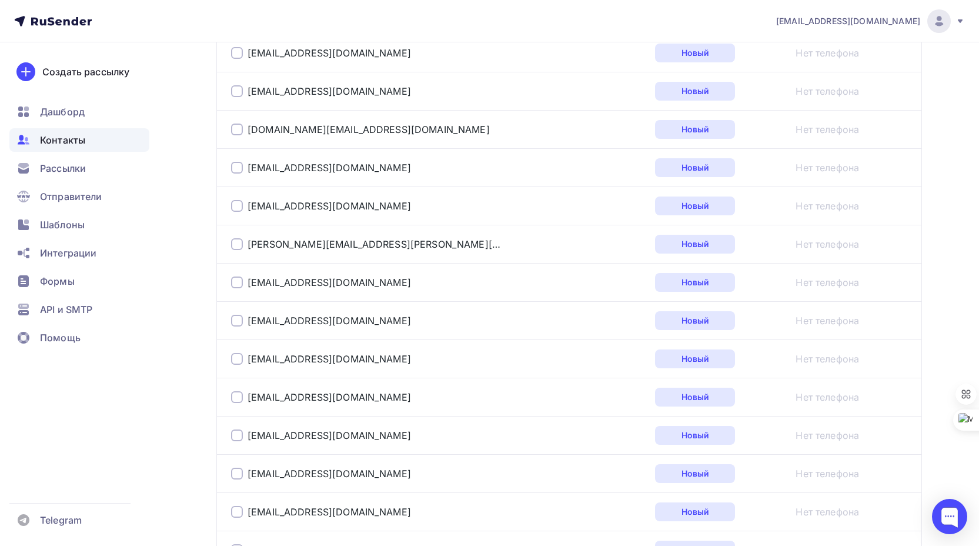
click at [238, 205] on div at bounding box center [237, 206] width 12 height 12
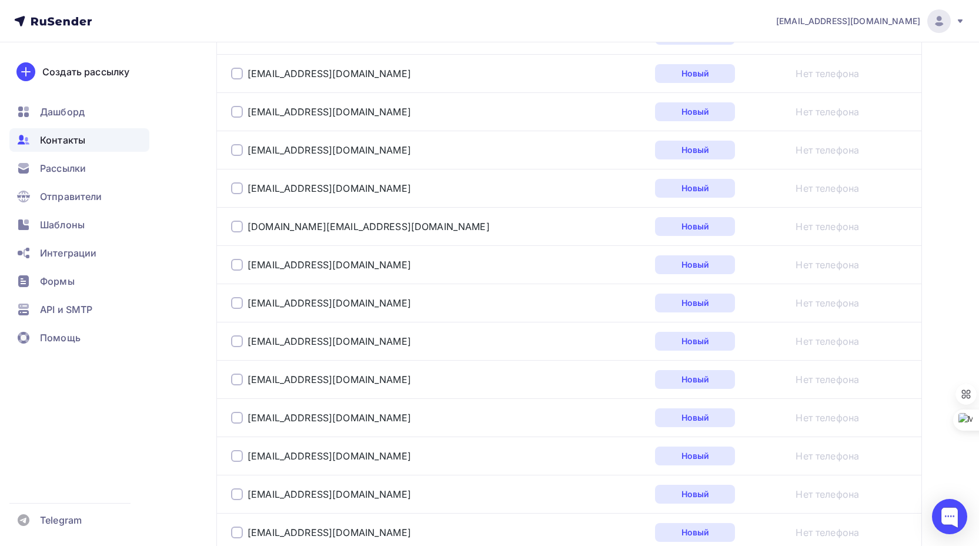
scroll to position [1337, 0]
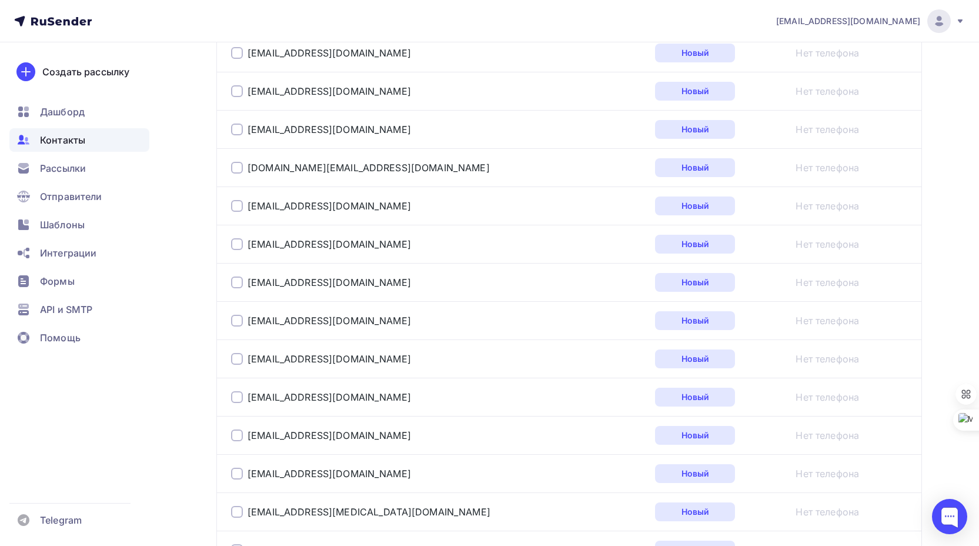
click at [236, 203] on div at bounding box center [237, 206] width 12 height 12
click at [235, 205] on div at bounding box center [237, 206] width 12 height 12
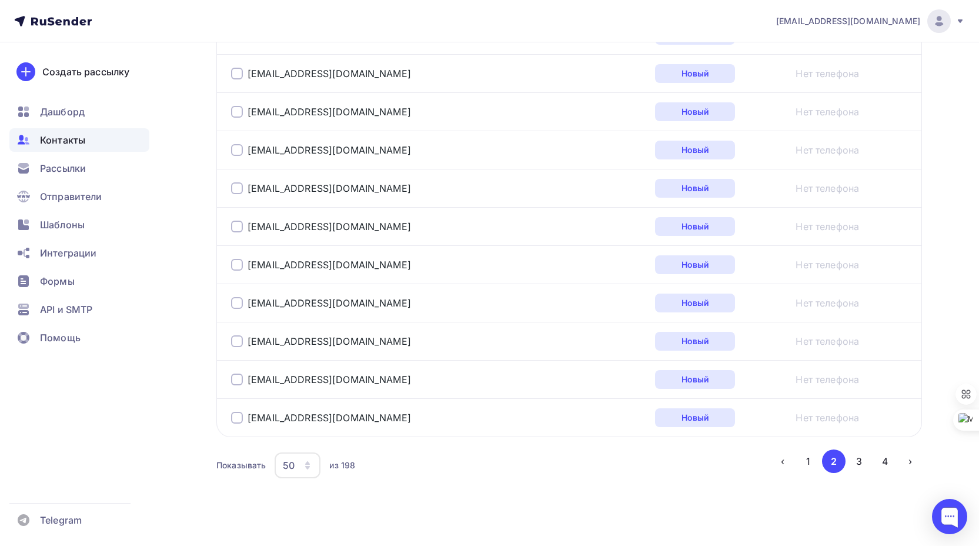
scroll to position [1901, 0]
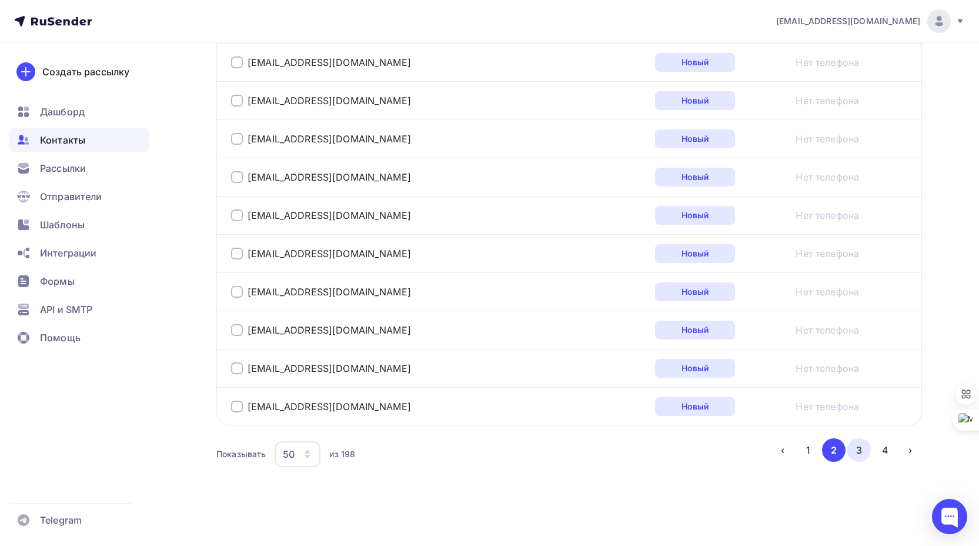
click at [862, 451] on button "3" at bounding box center [860, 450] width 24 height 24
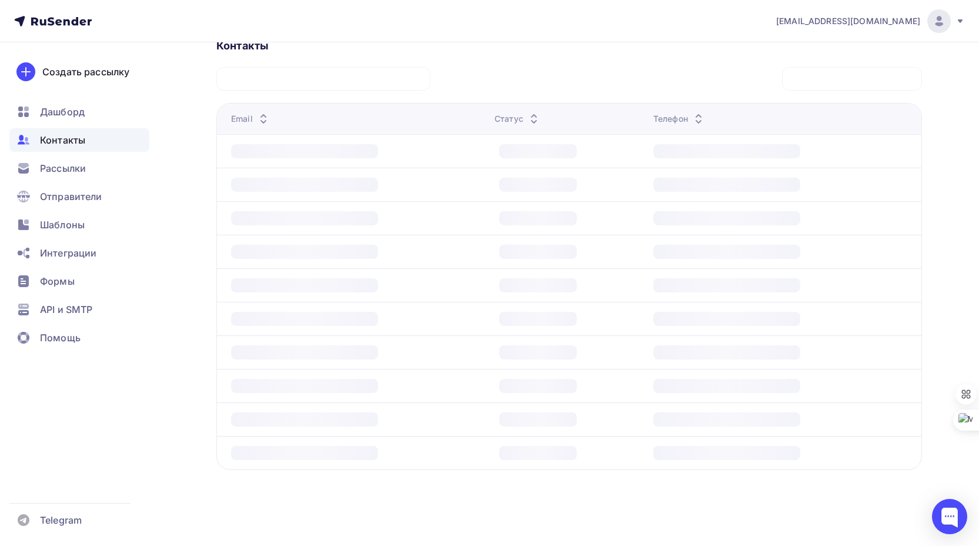
scroll to position [278, 0]
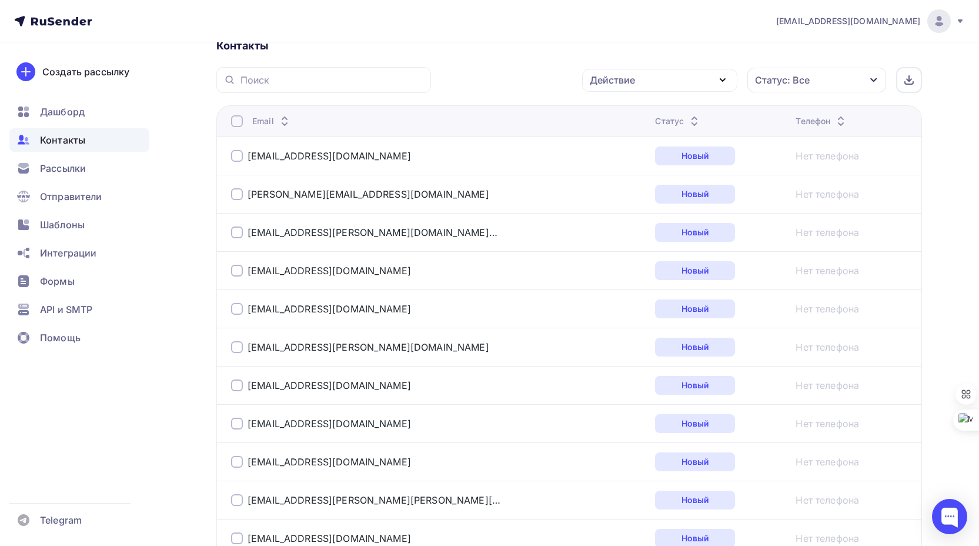
click at [236, 270] on div at bounding box center [237, 271] width 12 height 12
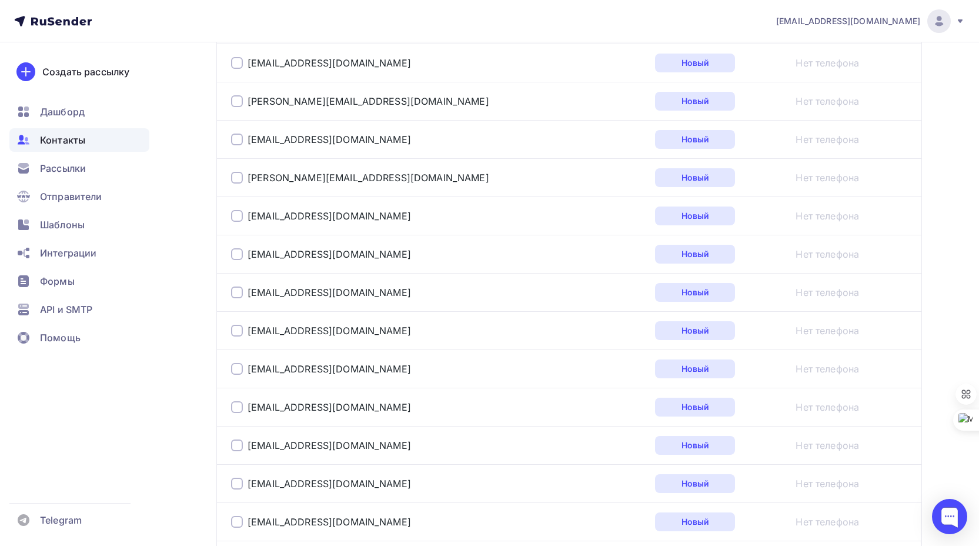
scroll to position [1219, 0]
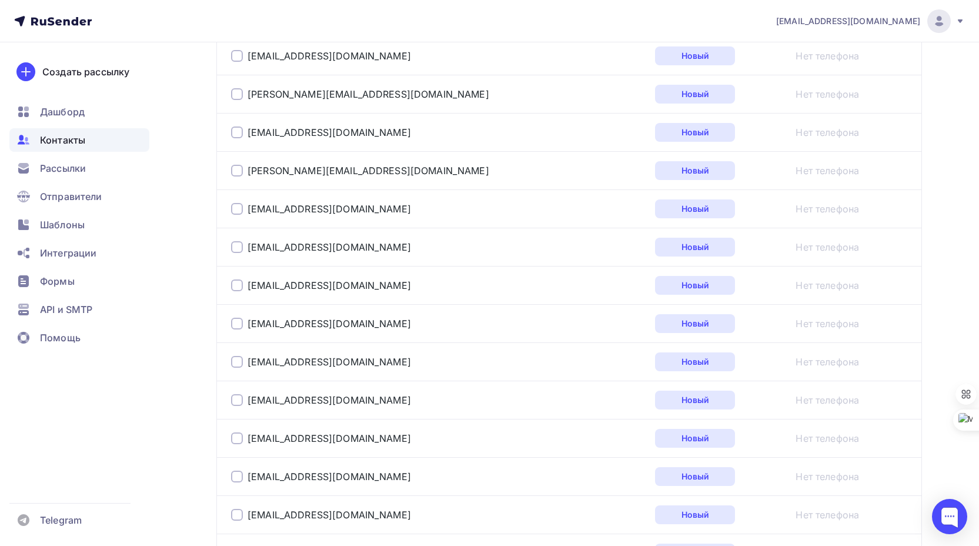
click at [237, 209] on div at bounding box center [237, 209] width 12 height 12
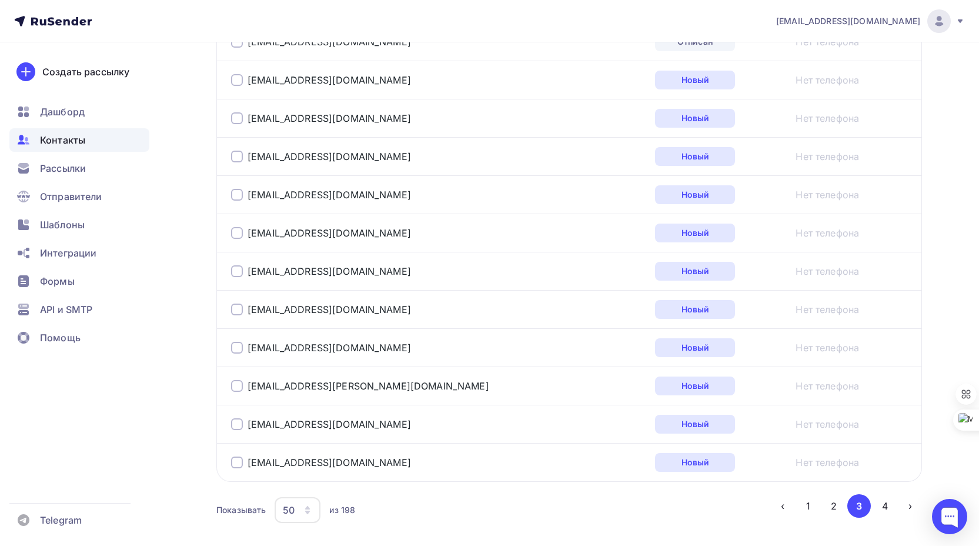
scroll to position [1866, 0]
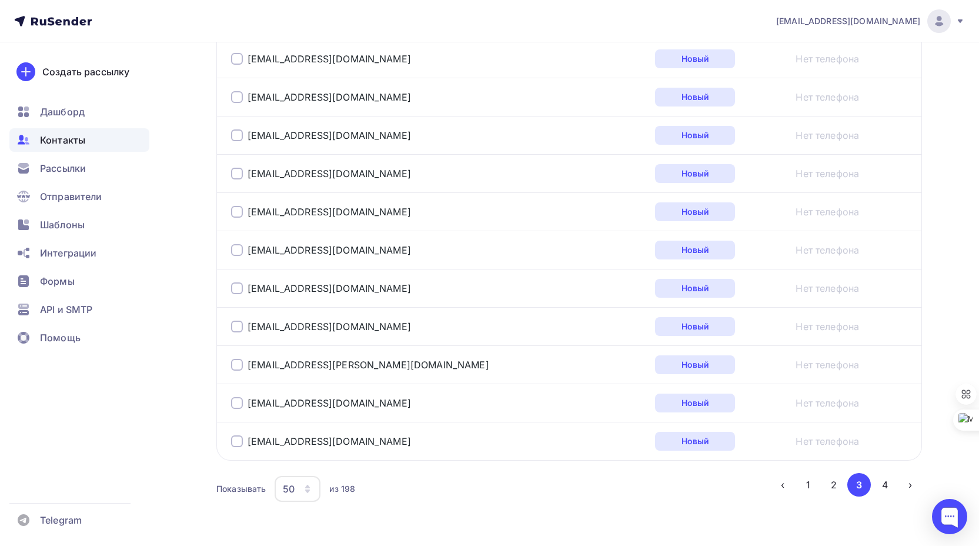
click at [238, 326] on div at bounding box center [237, 327] width 12 height 12
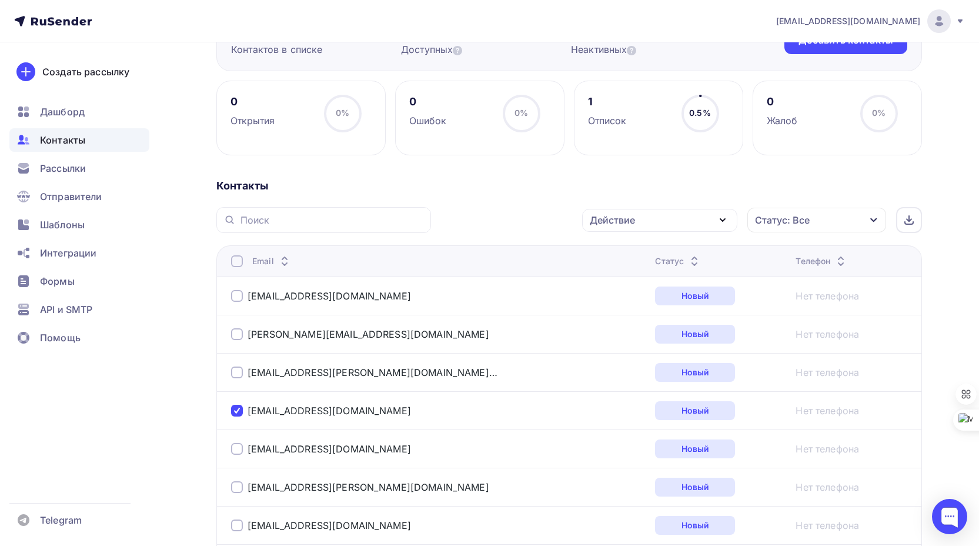
scroll to position [0, 0]
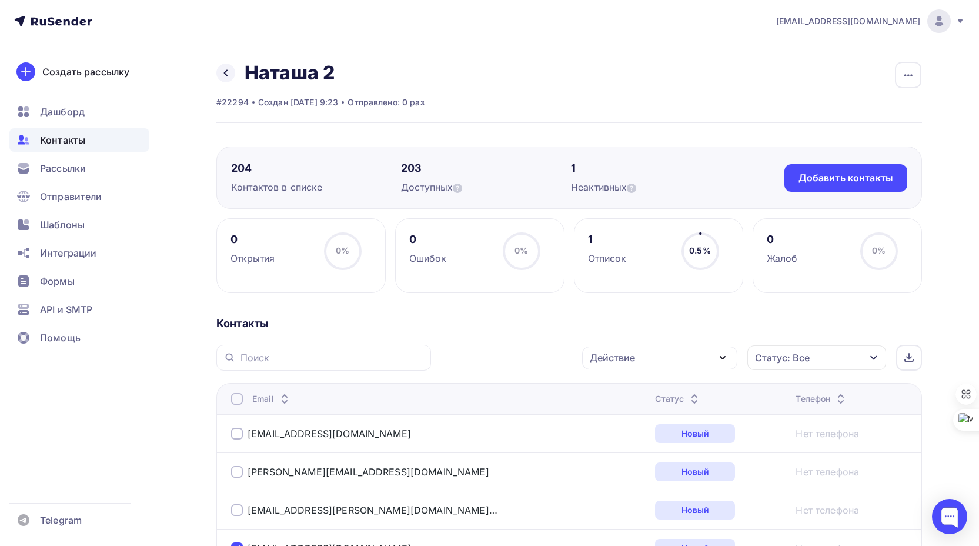
click at [672, 358] on div "Действие" at bounding box center [659, 357] width 155 height 23
click at [616, 439] on div "Удалить" at bounding box center [616, 439] width 39 height 14
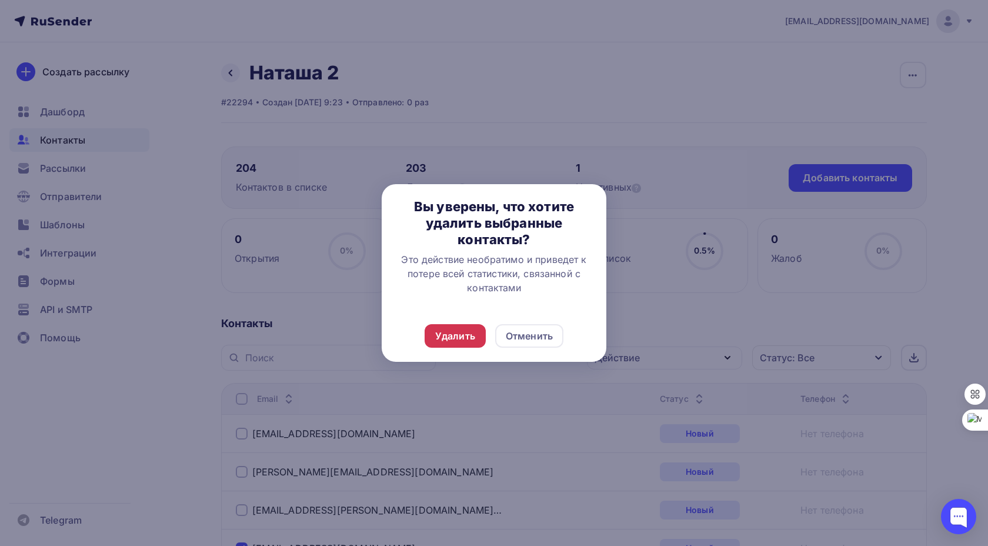
click at [469, 332] on div "Удалить" at bounding box center [455, 336] width 40 height 14
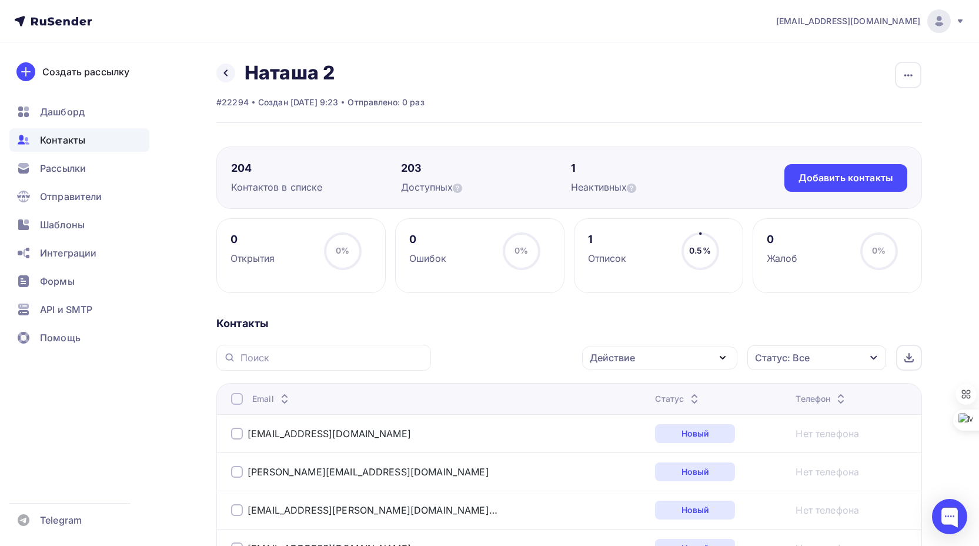
click at [512, 86] on div "Назад Наташа 2 Переименовать список Скачать список Отписать адреса Настроить по…" at bounding box center [569, 92] width 706 height 62
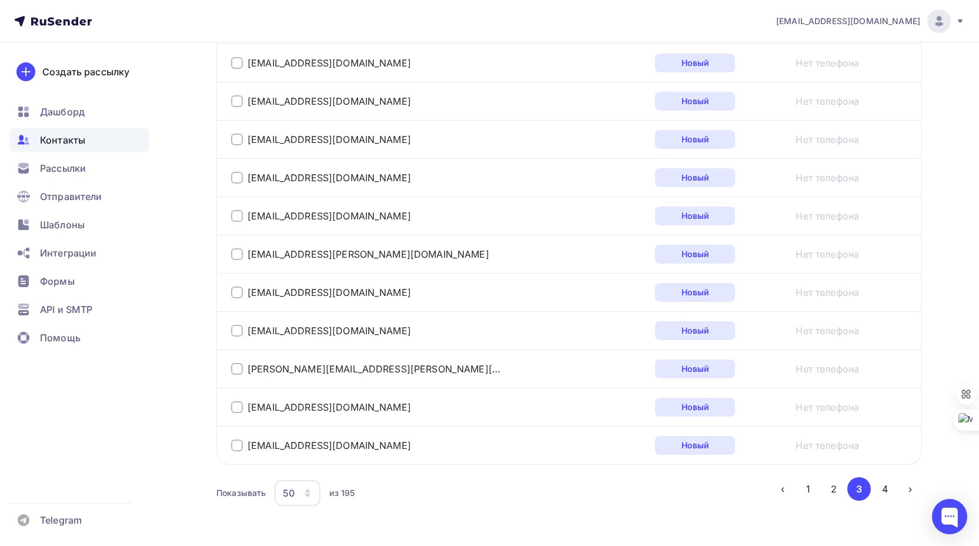
scroll to position [1842, 0]
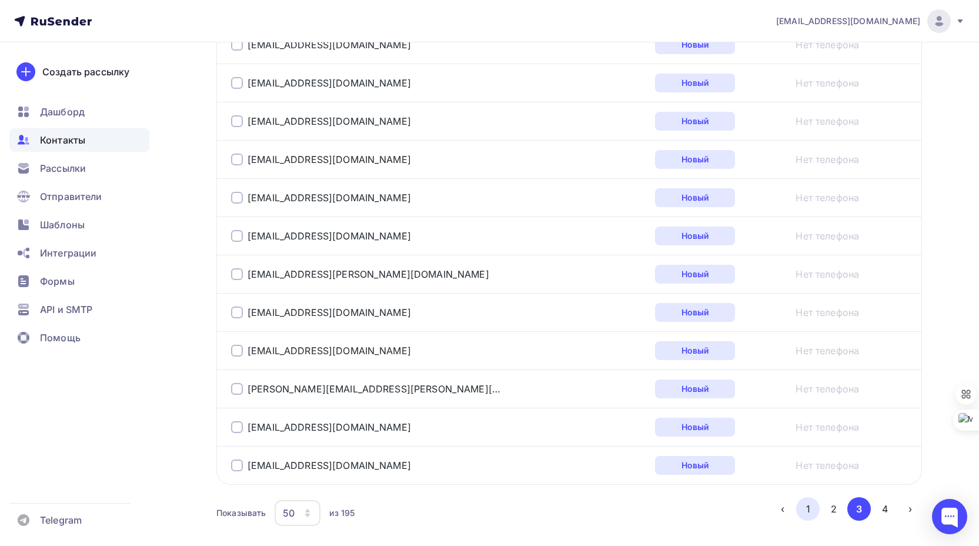
click at [809, 509] on button "1" at bounding box center [809, 509] width 24 height 24
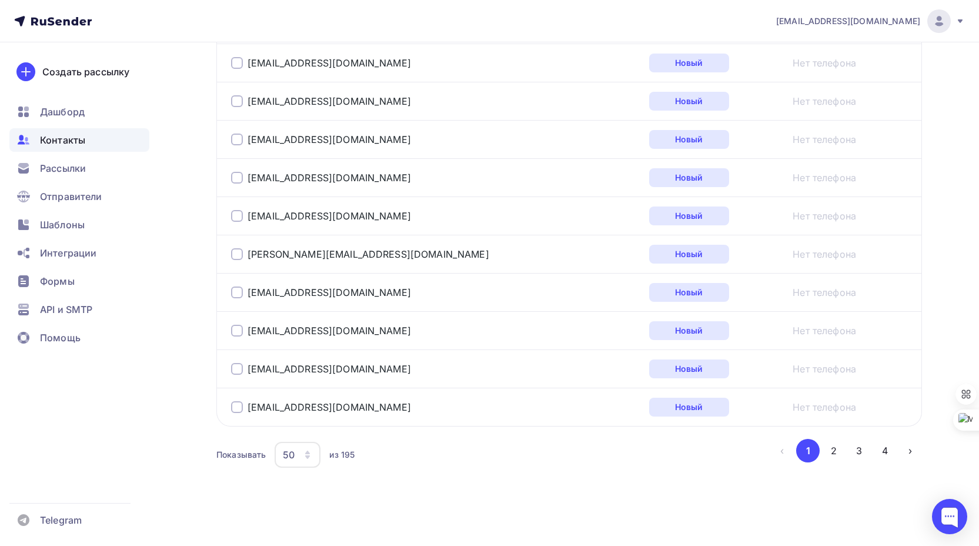
scroll to position [1901, 0]
click at [78, 169] on span "Рассылки" at bounding box center [63, 168] width 46 height 14
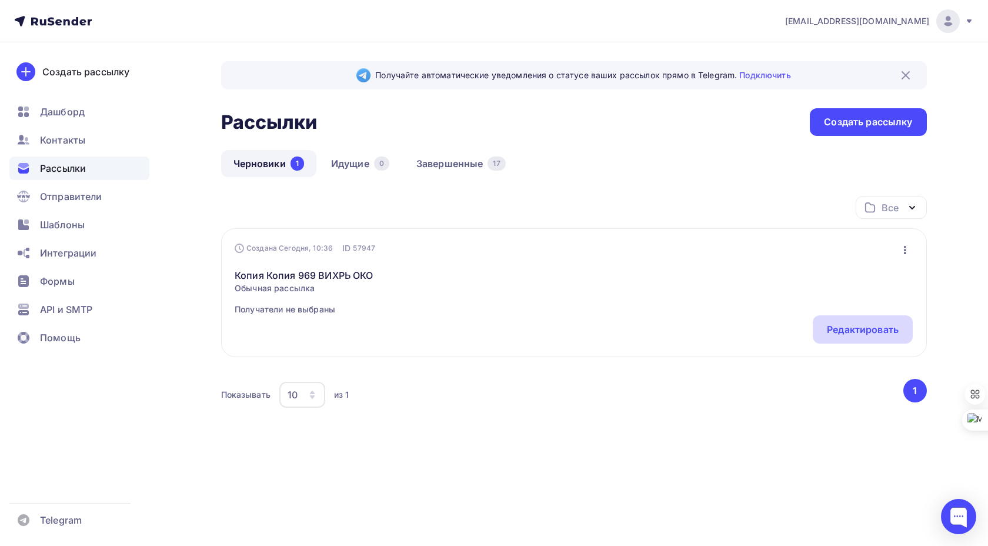
click at [840, 332] on div "Редактировать" at bounding box center [863, 329] width 72 height 14
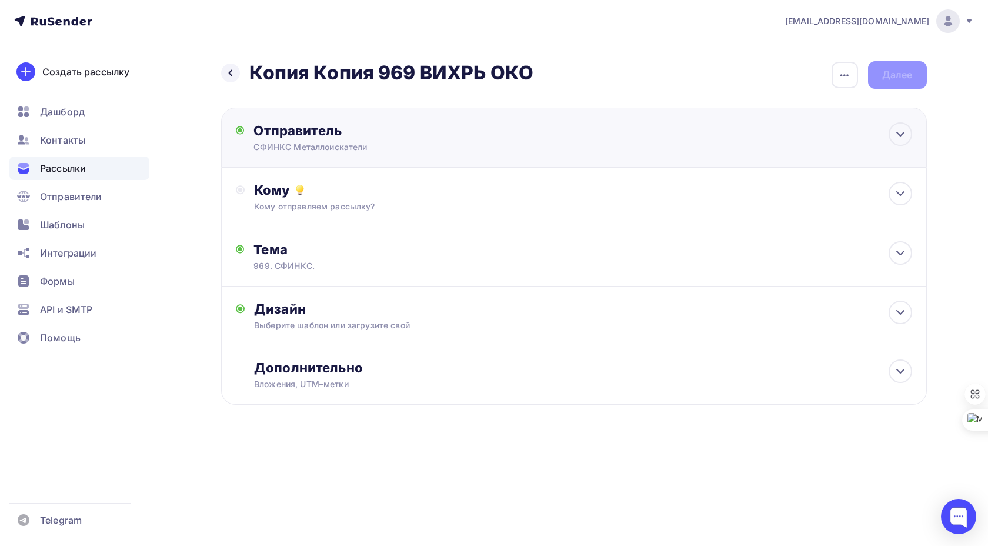
click at [423, 149] on div "СФИНКС Металлоискатели" at bounding box center [368, 147] width 229 height 12
type input "СФИНКС Металлоискатели"
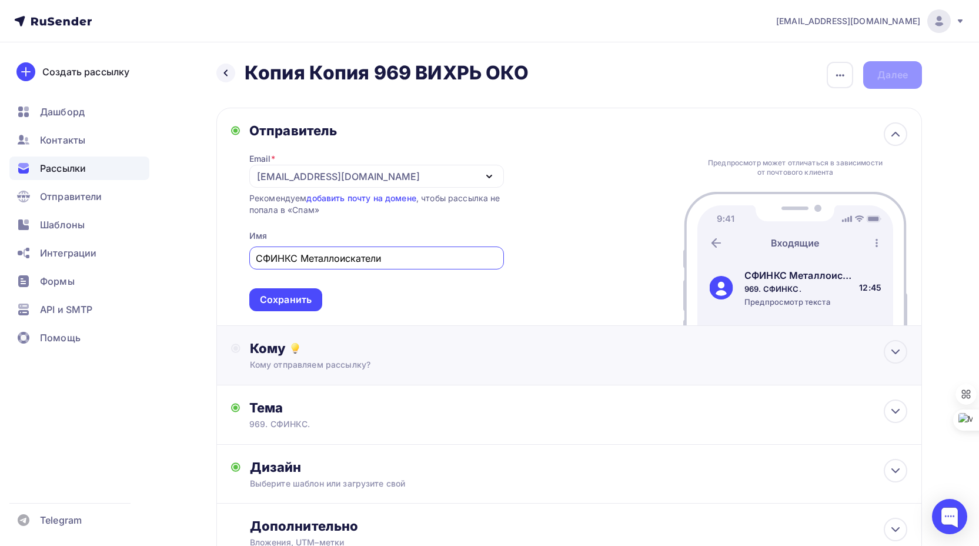
click at [342, 356] on div "Кому Кому отправляем рассылку? Списки получателей Выберите список Все списки id…" at bounding box center [579, 355] width 658 height 31
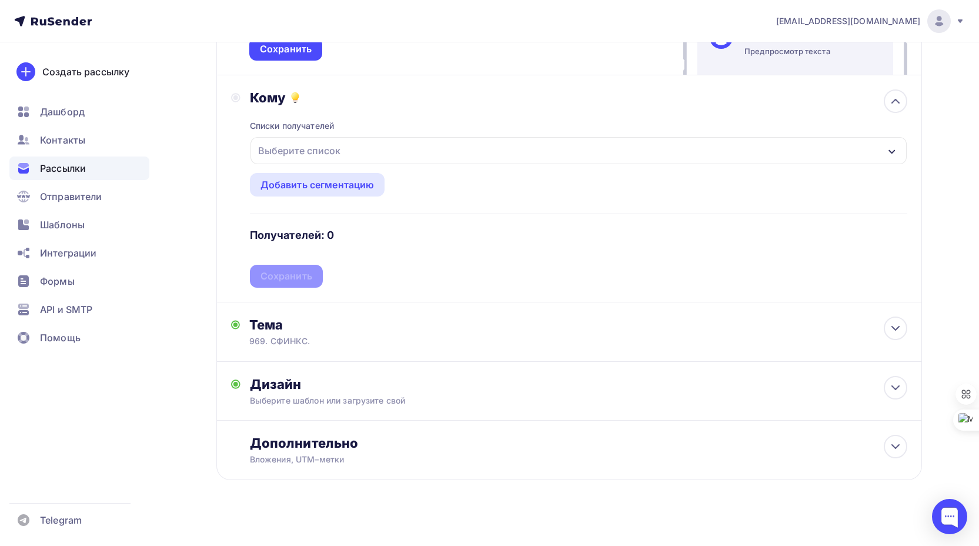
scroll to position [261, 0]
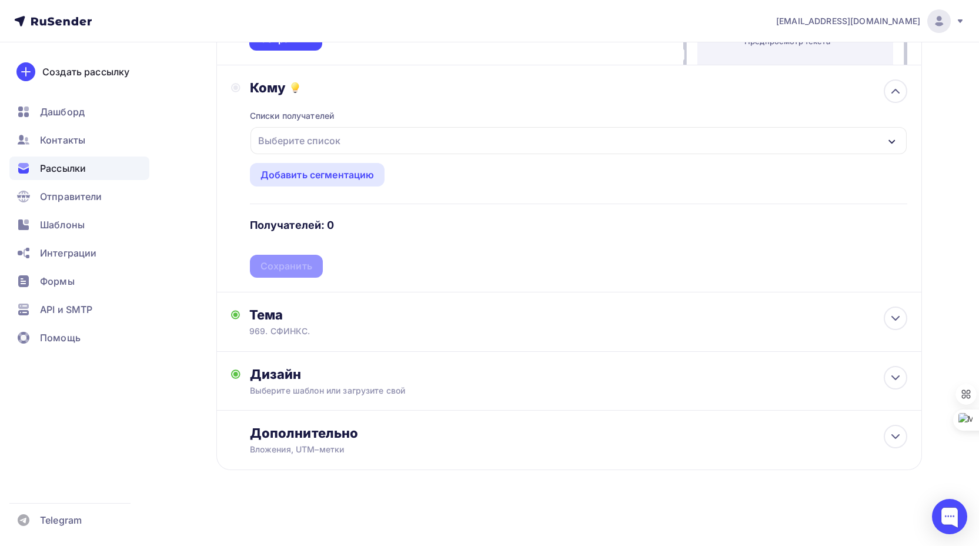
click at [330, 135] on div "Выберите список" at bounding box center [300, 140] width 92 height 21
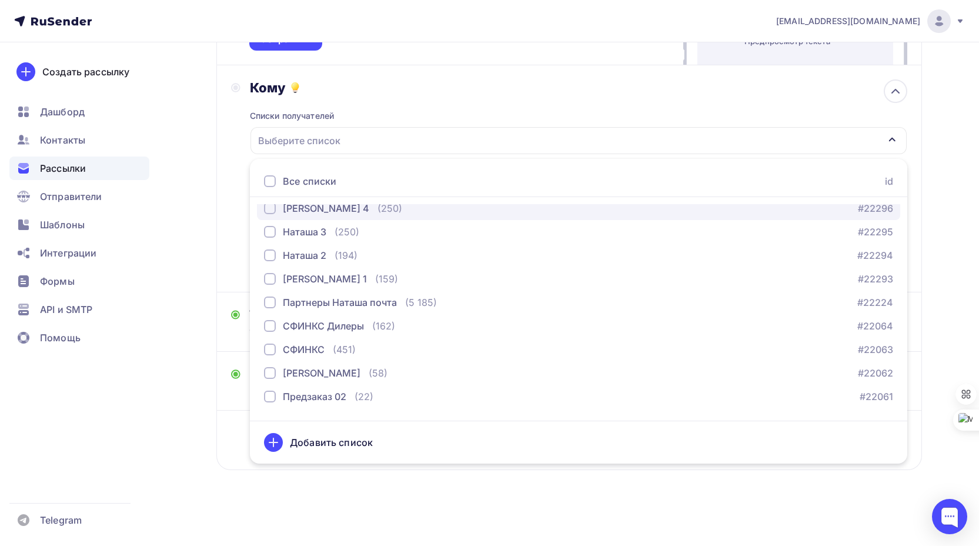
scroll to position [120, 0]
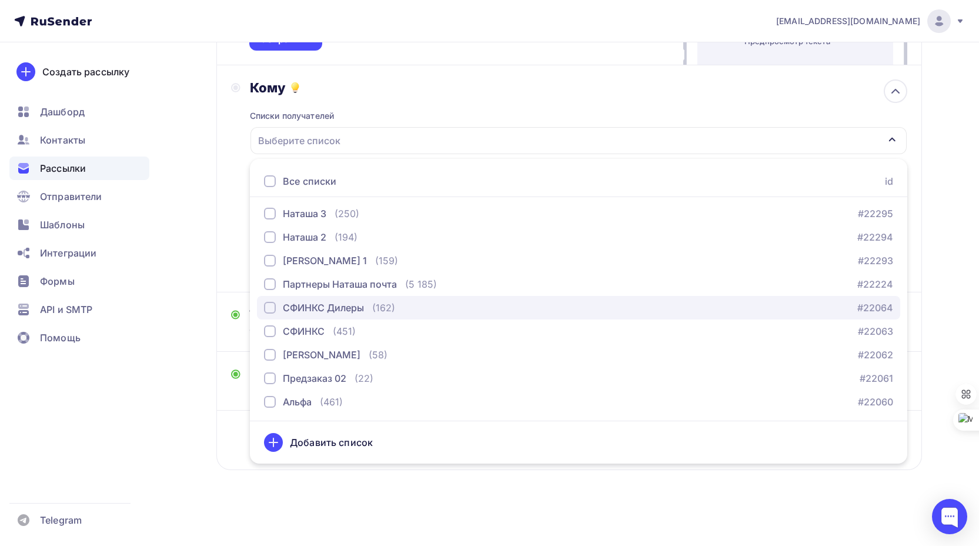
click at [372, 306] on div "СФИНКС Дилеры (162)" at bounding box center [329, 308] width 131 height 14
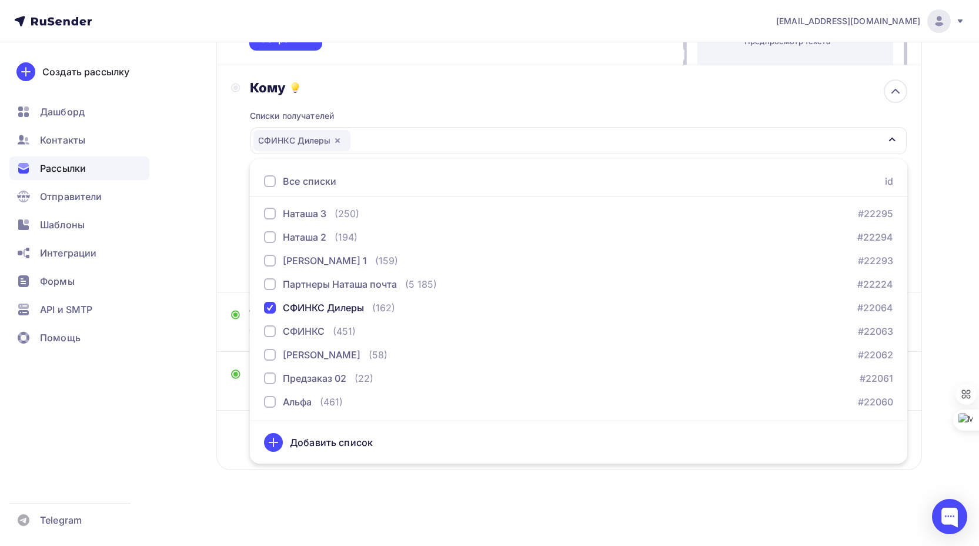
click at [688, 115] on div "Списки получателей СФИНКС Дилеры Все списки id Наташа 8 (198) #22300 Наташа 7 (…" at bounding box center [579, 187] width 658 height 182
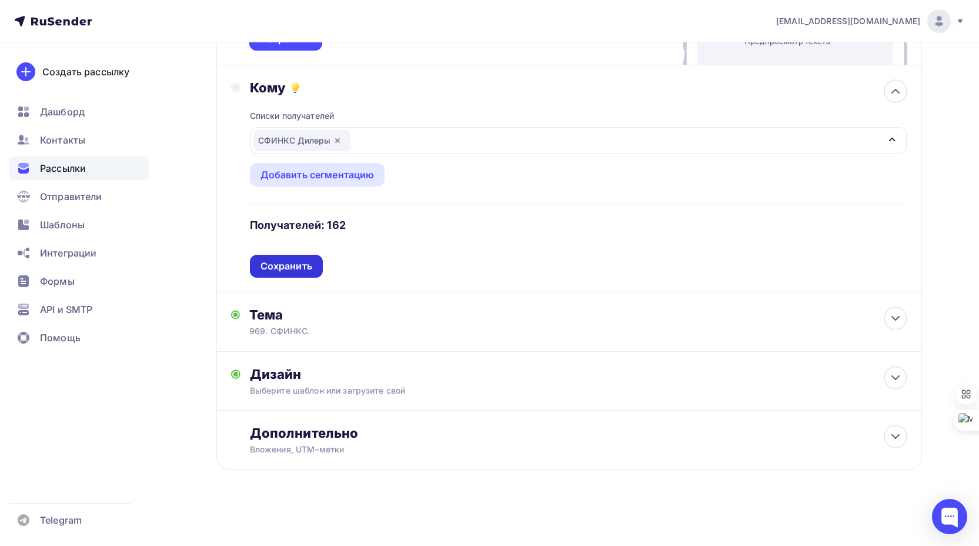
click at [304, 266] on div "Сохранить" at bounding box center [287, 266] width 52 height 14
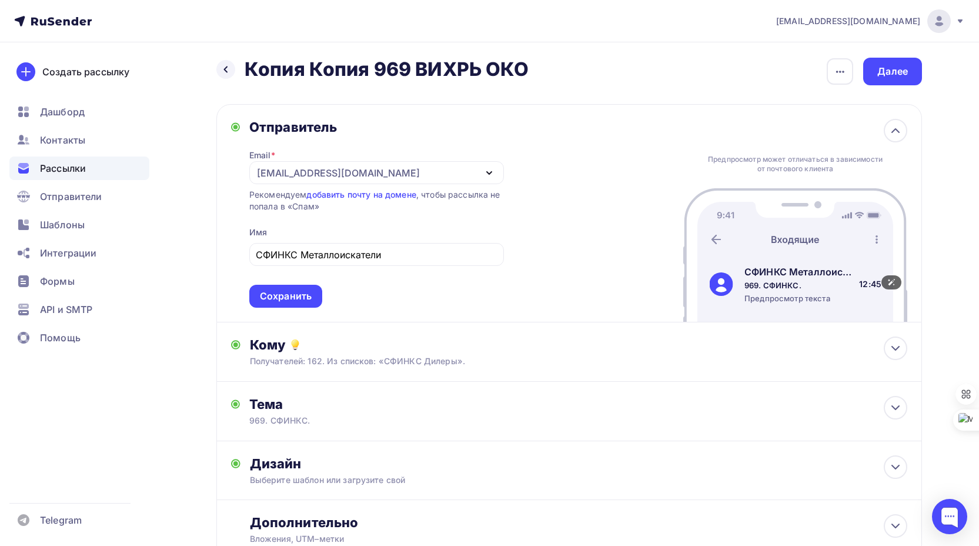
scroll to position [0, 0]
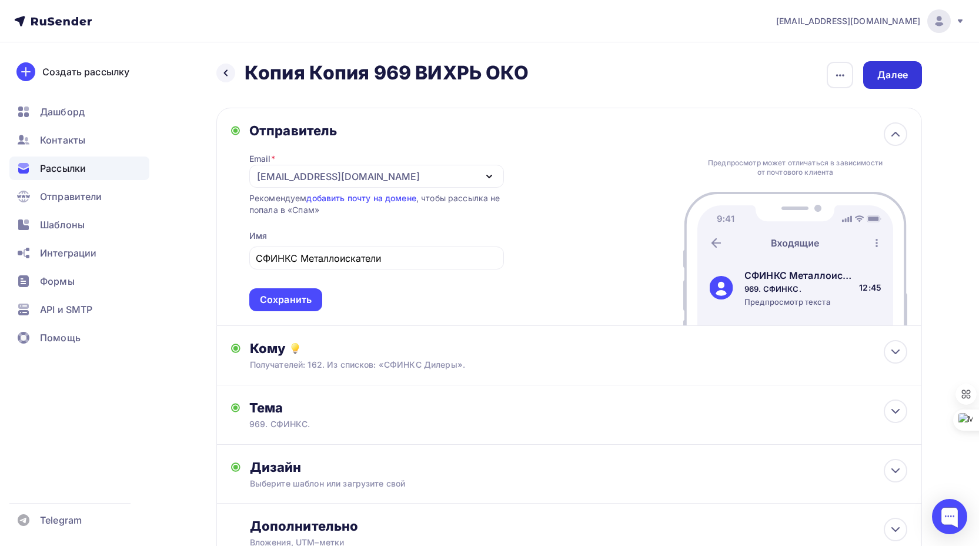
click at [898, 72] on div "Далее" at bounding box center [893, 75] width 31 height 14
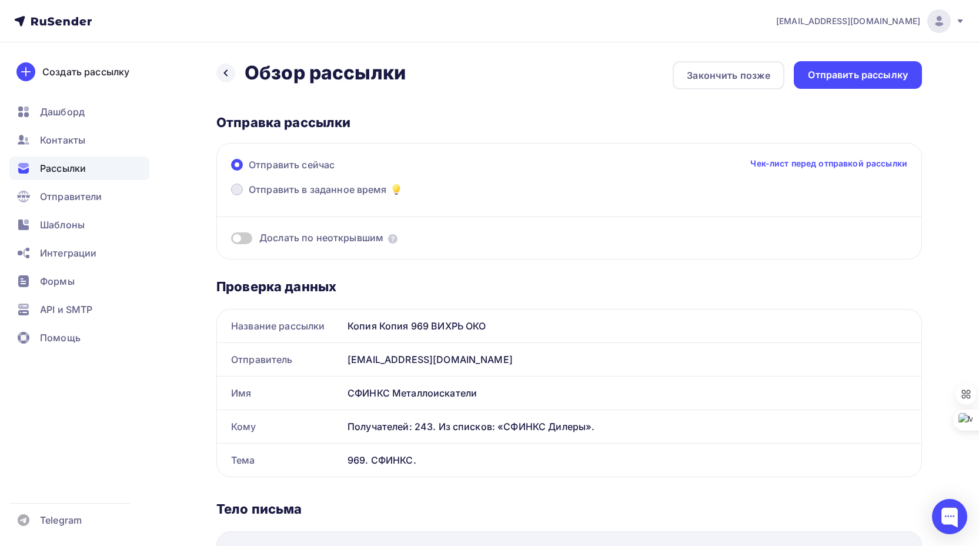
click at [274, 188] on span "Отправить в заданное время" at bounding box center [318, 189] width 138 height 14
click at [249, 196] on input "Отправить в заданное время" at bounding box center [249, 196] width 0 height 0
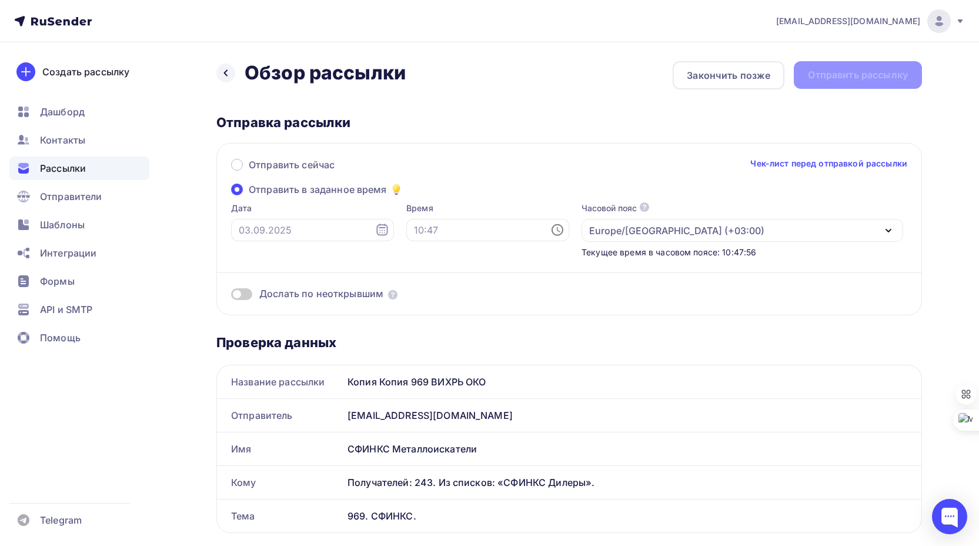
click at [375, 229] on icon at bounding box center [382, 230] width 14 height 14
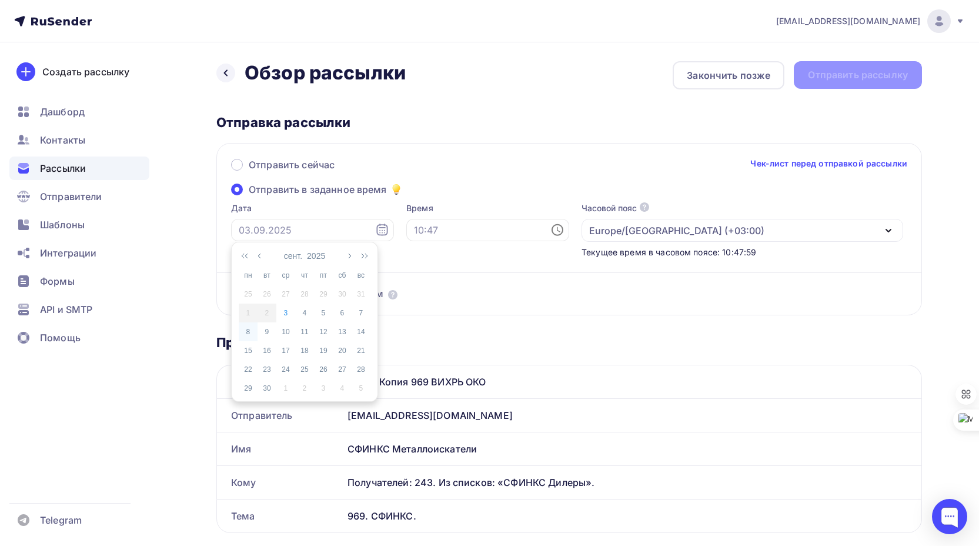
click at [248, 331] on div "8" at bounding box center [248, 331] width 19 height 11
type input "[DATE]"
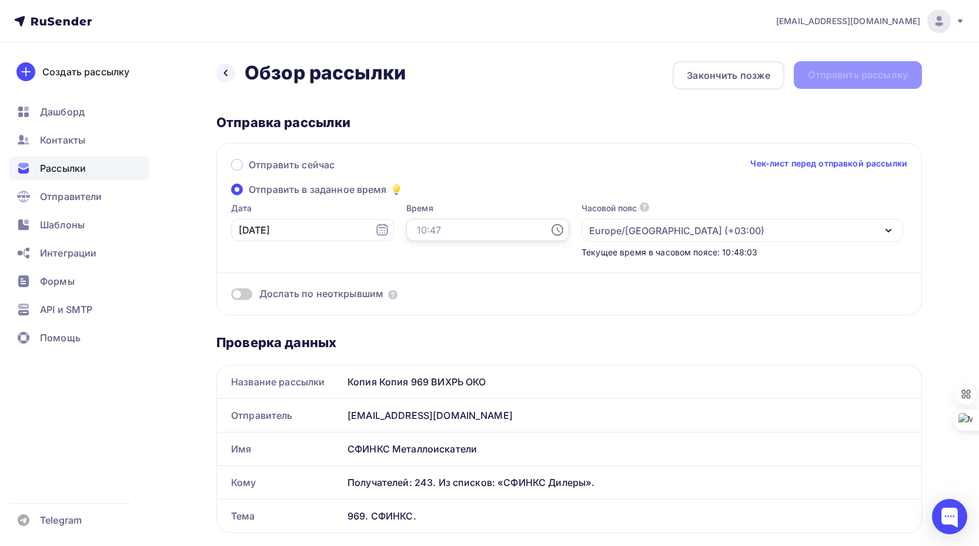
click at [421, 229] on input "text" at bounding box center [487, 230] width 163 height 22
click at [421, 324] on li "07" at bounding box center [423, 324] width 61 height 19
type input "07:00"
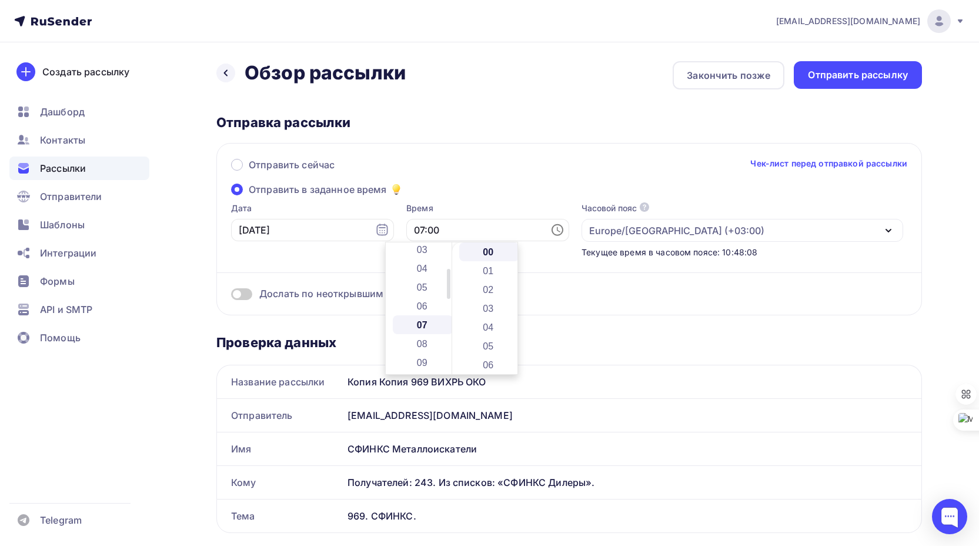
scroll to position [132, 0]
click at [470, 186] on div "Отправить сейчас Чек-лист перед отправкой рассылки Отправить в заданное время Д…" at bounding box center [569, 229] width 706 height 172
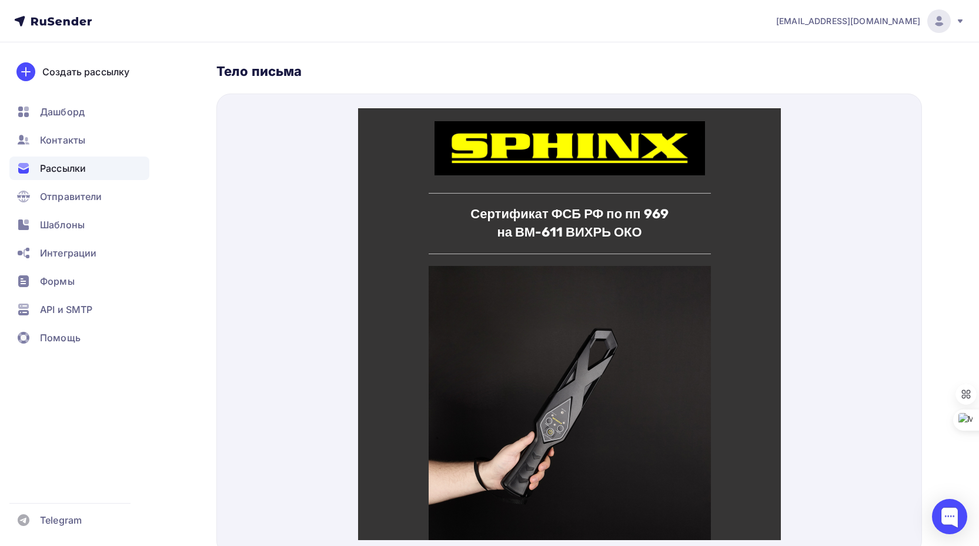
scroll to position [529, 0]
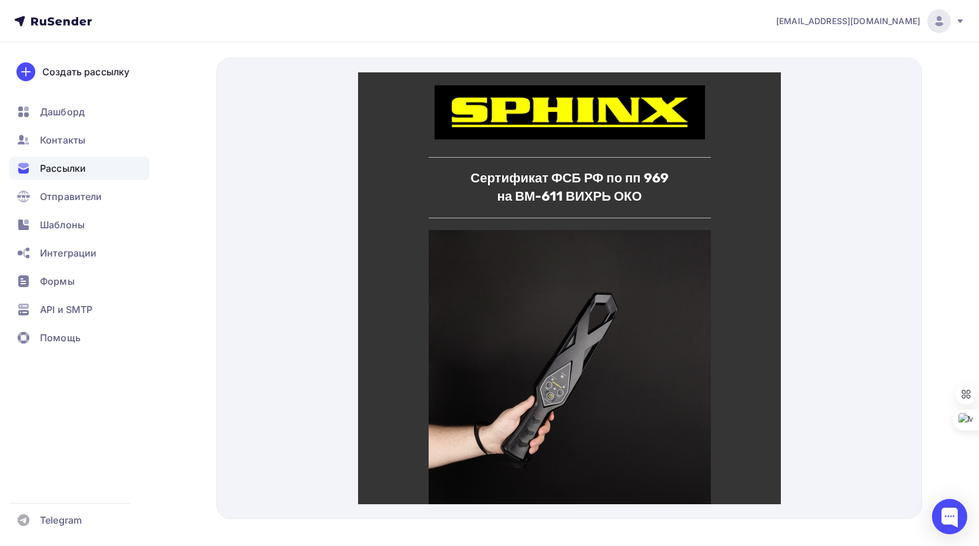
click at [512, 235] on img at bounding box center [569, 357] width 282 height 282
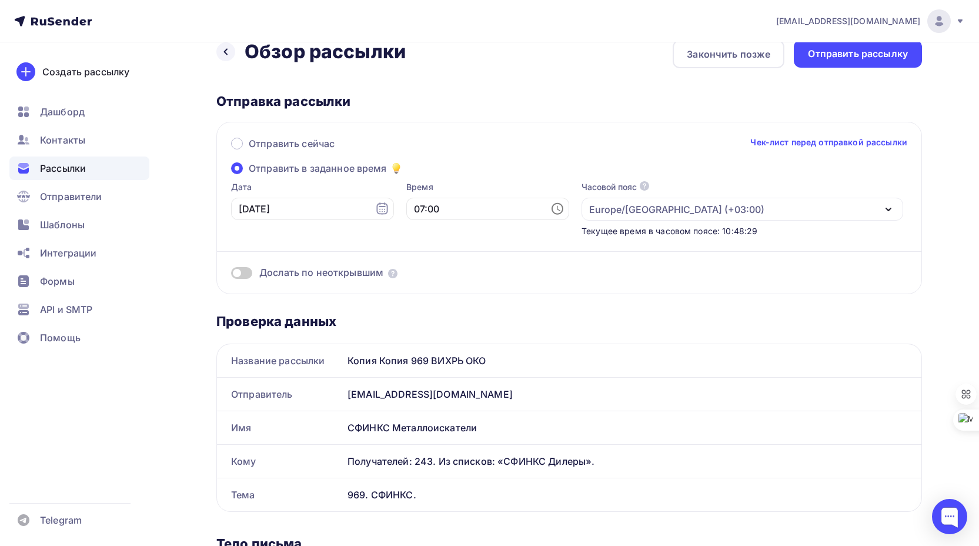
scroll to position [0, 0]
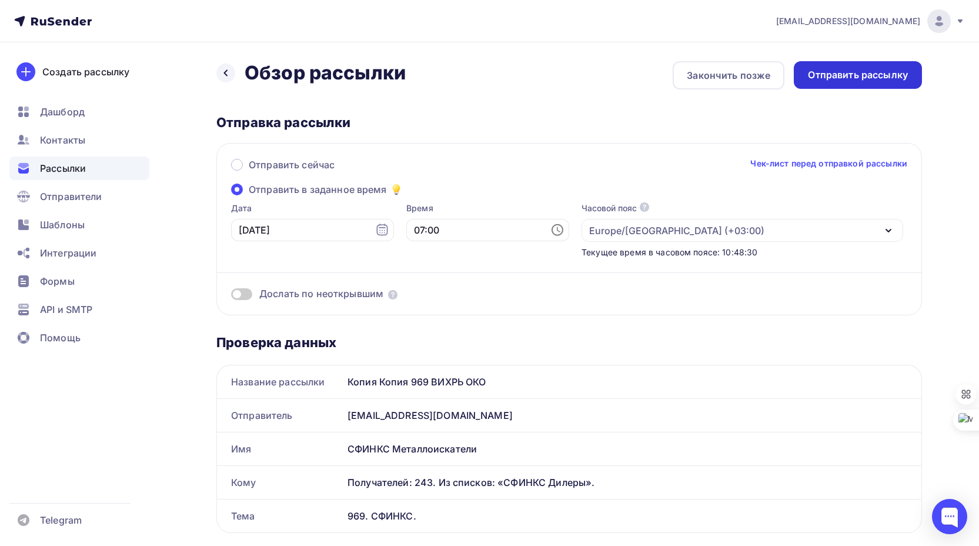
click at [859, 75] on div "Отправить рассылку" at bounding box center [858, 75] width 100 height 14
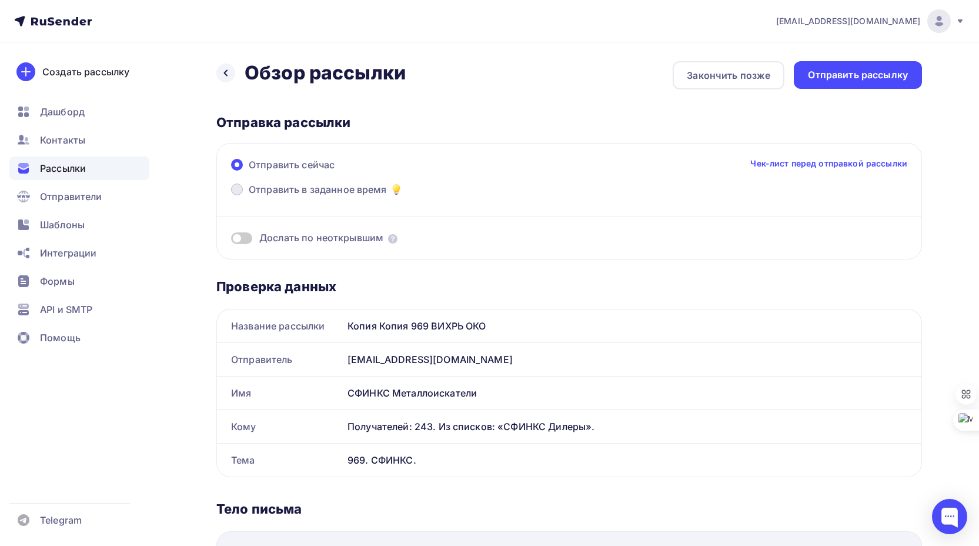
click at [271, 189] on span "Отправить в заданное время" at bounding box center [318, 189] width 138 height 14
click at [249, 196] on input "Отправить в заданное время" at bounding box center [249, 196] width 0 height 0
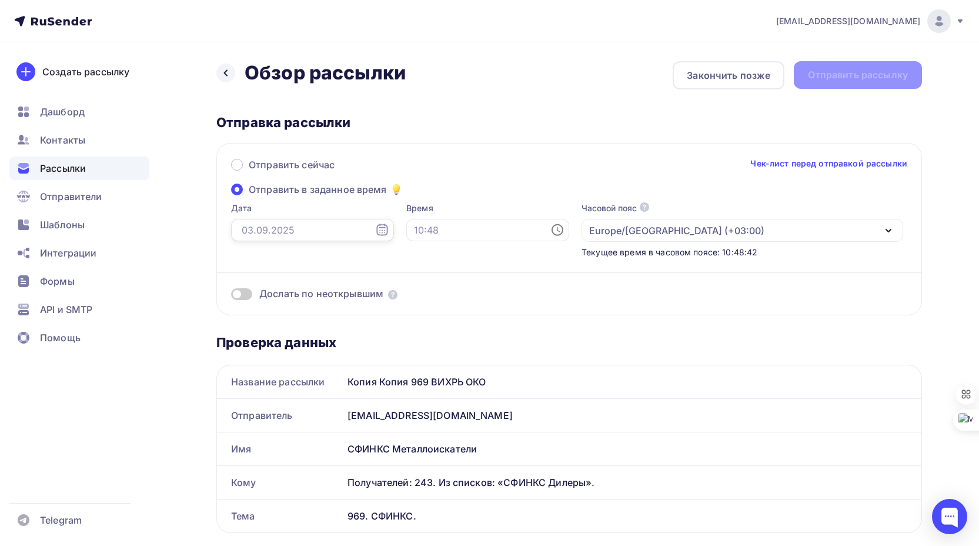
click at [298, 230] on input "text" at bounding box center [312, 230] width 163 height 22
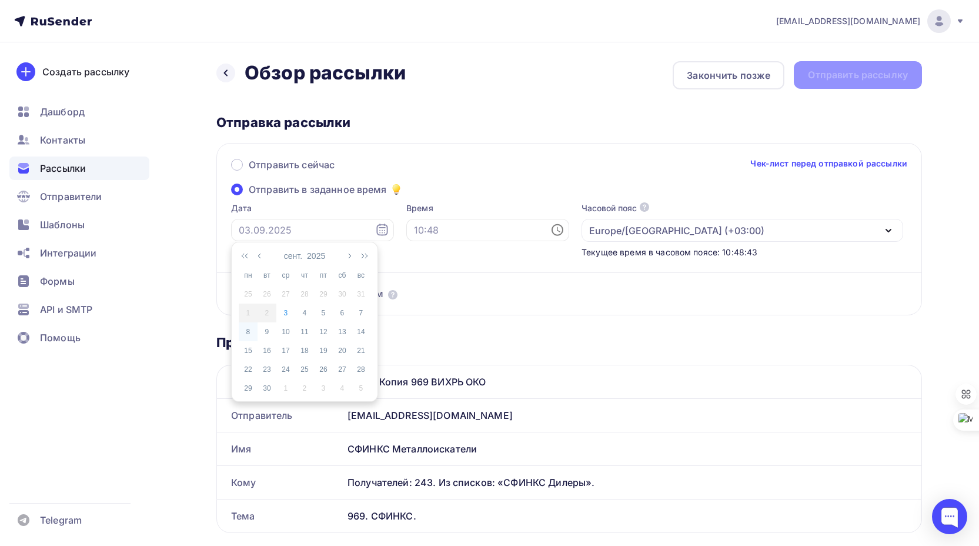
click at [250, 329] on div "8" at bounding box center [248, 331] width 19 height 11
type input "[DATE]"
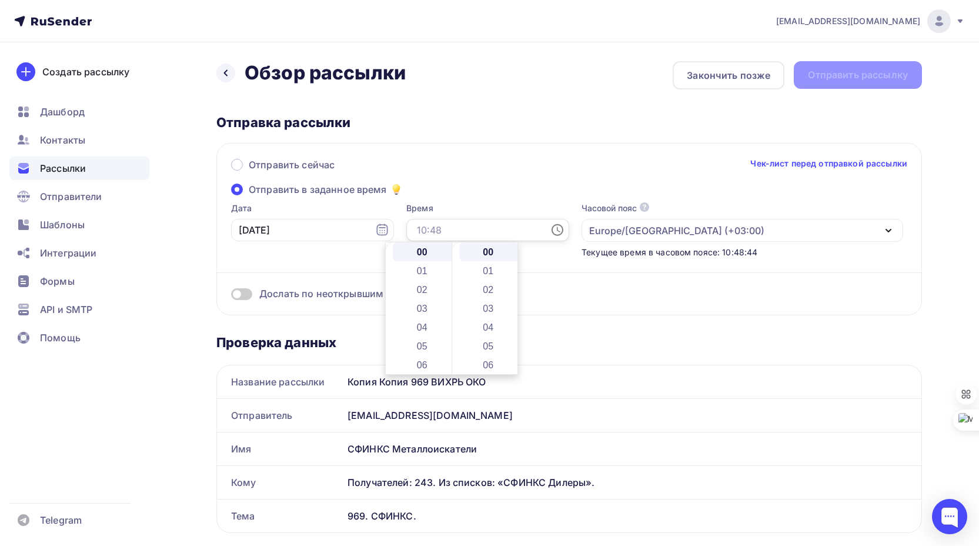
click at [432, 231] on input "text" at bounding box center [487, 230] width 163 height 22
click at [417, 364] on li "06" at bounding box center [423, 364] width 61 height 19
click at [418, 274] on li "07" at bounding box center [423, 270] width 61 height 19
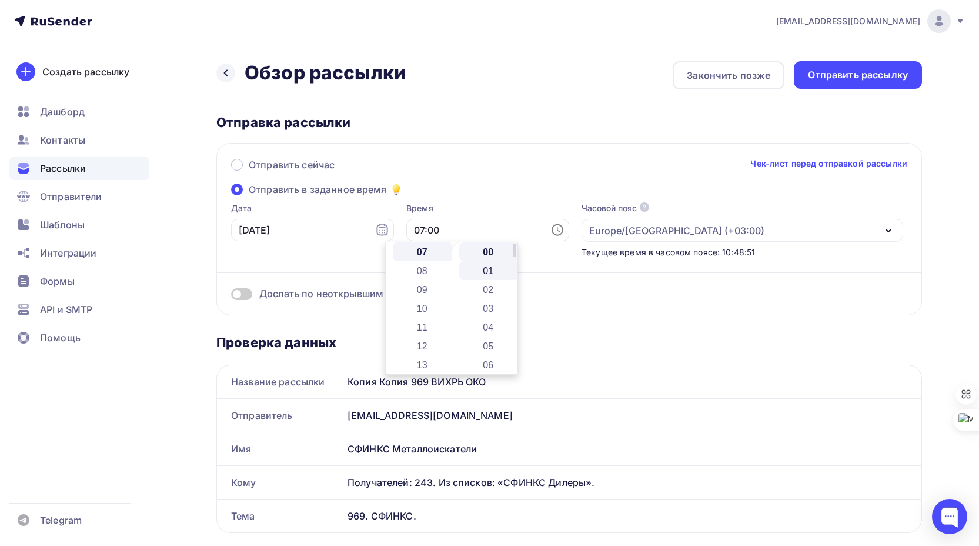
click at [489, 270] on li "01" at bounding box center [489, 270] width 61 height 19
type input "07:01"
click at [848, 75] on div "Отправить рассылку" at bounding box center [858, 75] width 100 height 14
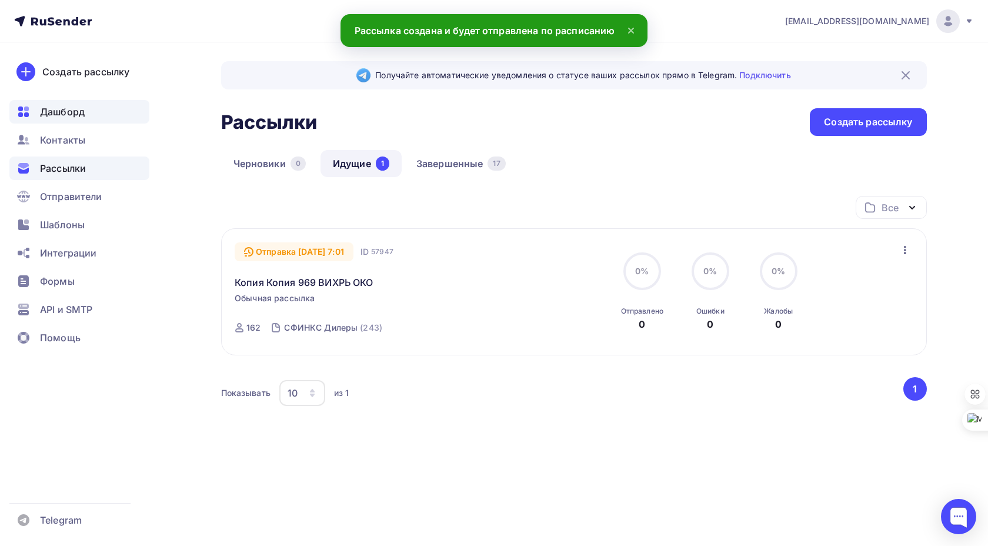
click at [61, 111] on span "Дашборд" at bounding box center [62, 112] width 45 height 14
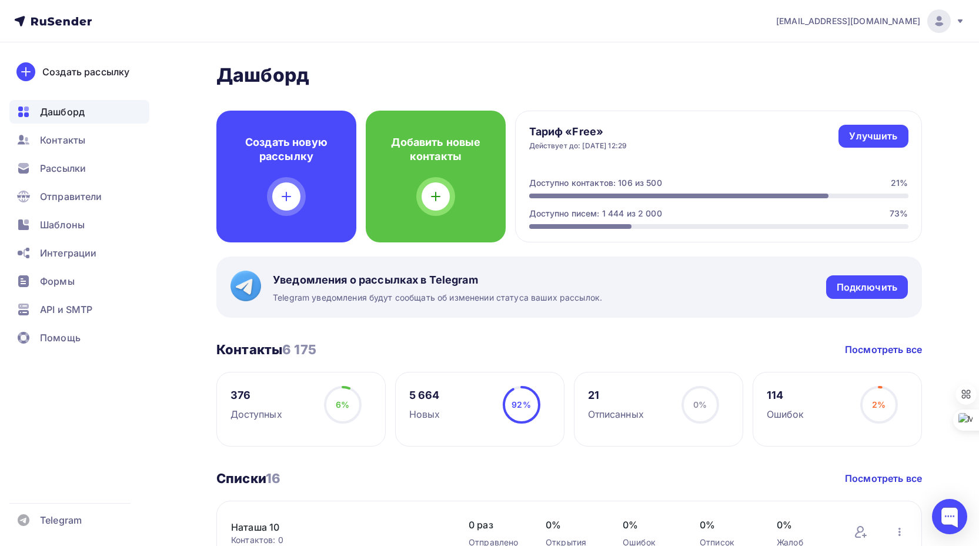
click at [405, 76] on h2 "Дашборд" at bounding box center [569, 76] width 706 height 24
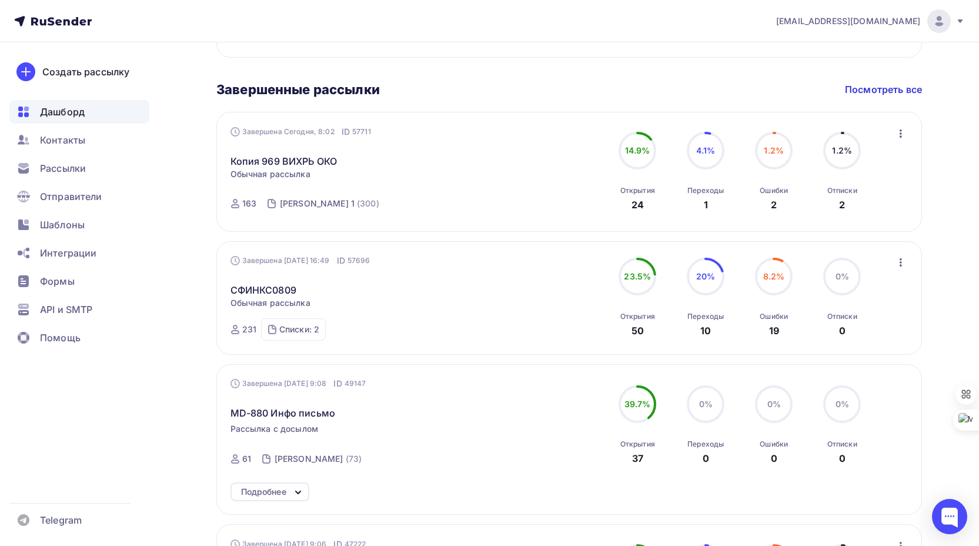
scroll to position [706, 0]
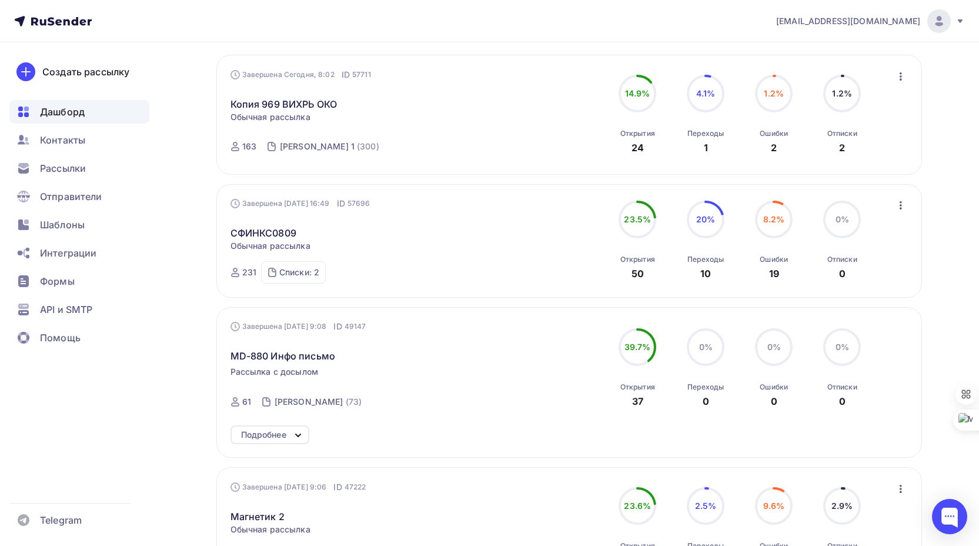
click at [901, 204] on icon "button" at bounding box center [901, 205] width 14 height 14
click at [834, 284] on div "Копировать в новую" at bounding box center [847, 283] width 121 height 14
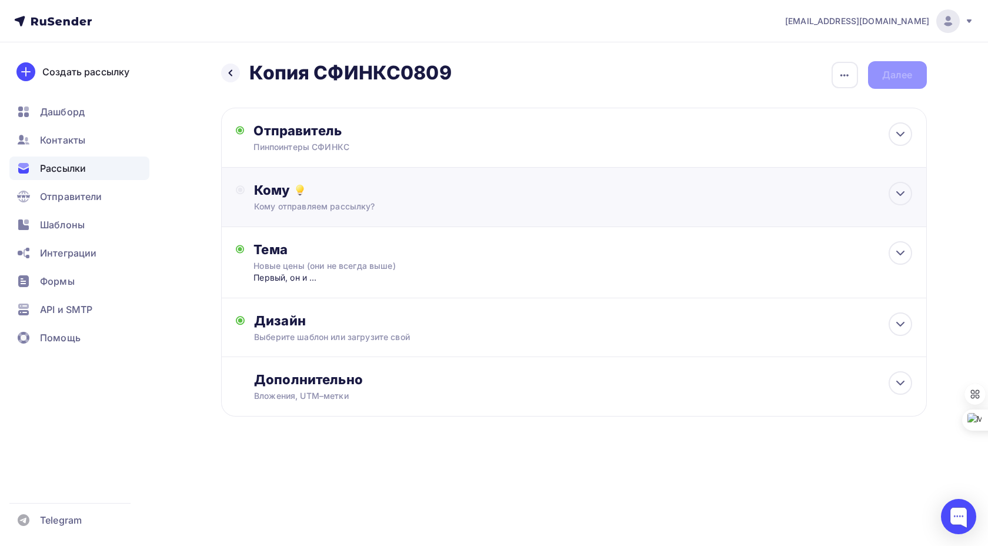
click at [437, 196] on div "Кому" at bounding box center [583, 190] width 658 height 16
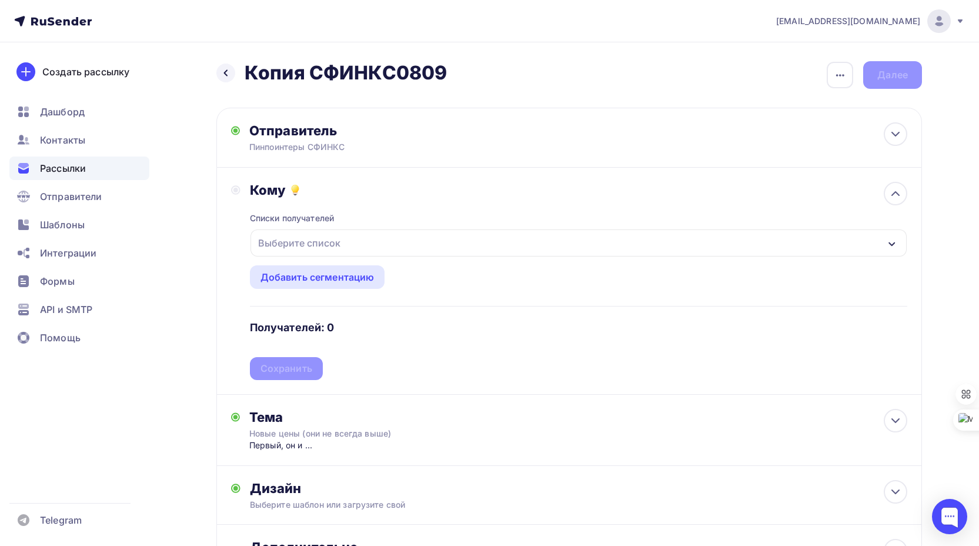
click at [338, 242] on div "Выберите список" at bounding box center [300, 242] width 92 height 21
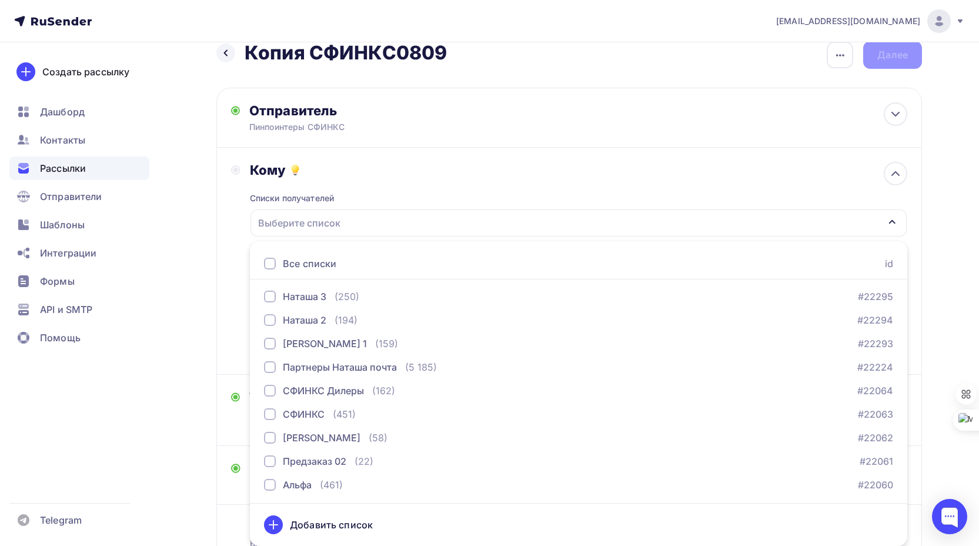
scroll to position [120, 0]
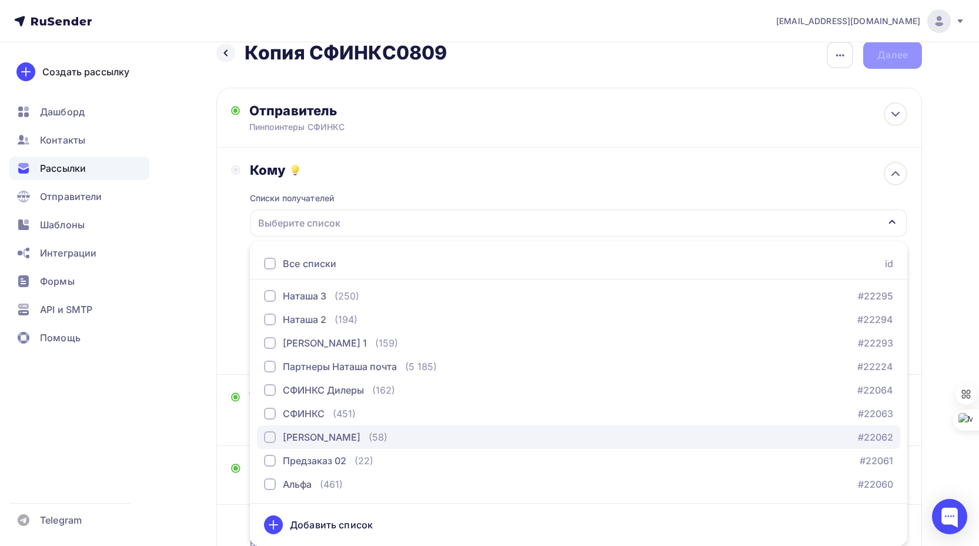
click at [342, 437] on div "[PERSON_NAME]" at bounding box center [322, 437] width 78 height 14
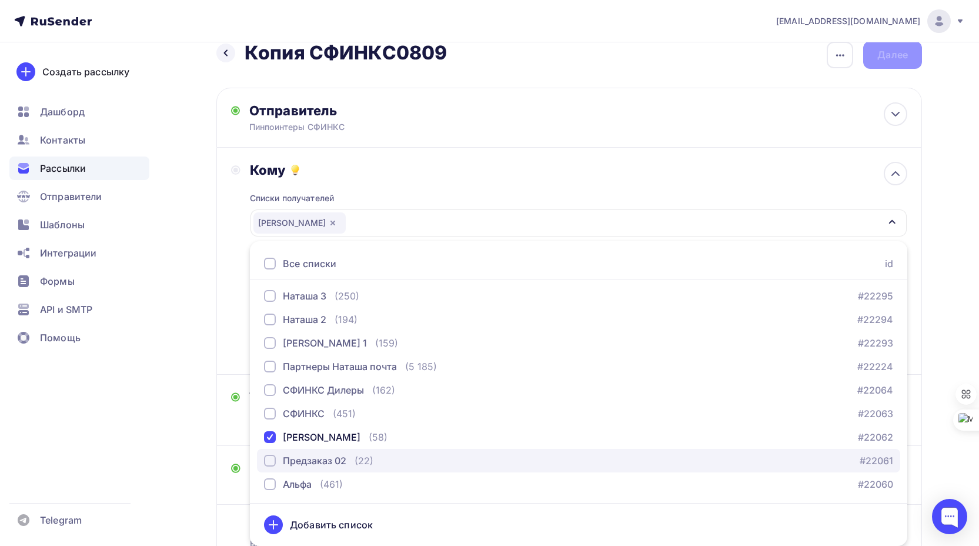
click at [272, 461] on div "button" at bounding box center [270, 461] width 12 height 12
click at [474, 188] on div "Списки получателей Пины Дилеры Предзаказ 02 Все списки id Наташа 8 (198) #22300…" at bounding box center [579, 269] width 658 height 182
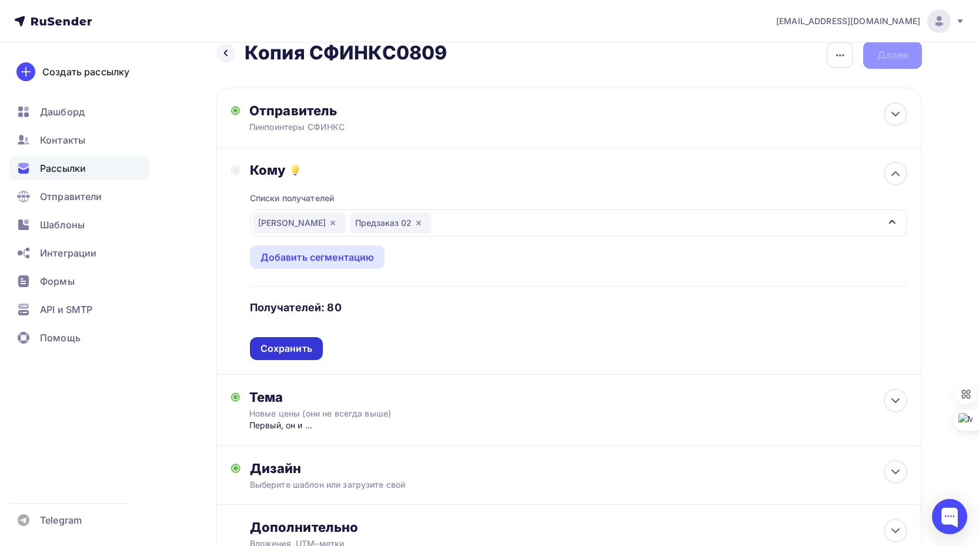
click at [306, 349] on div "Сохранить" at bounding box center [287, 349] width 52 height 14
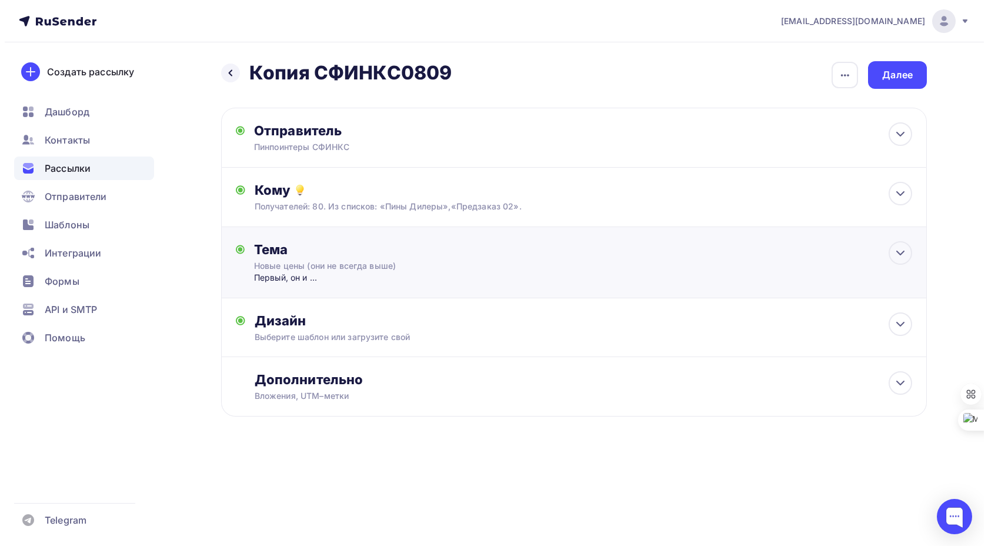
scroll to position [0, 0]
click at [440, 268] on div "Новые цены (они не всегда выше)" at bounding box center [358, 266] width 209 height 12
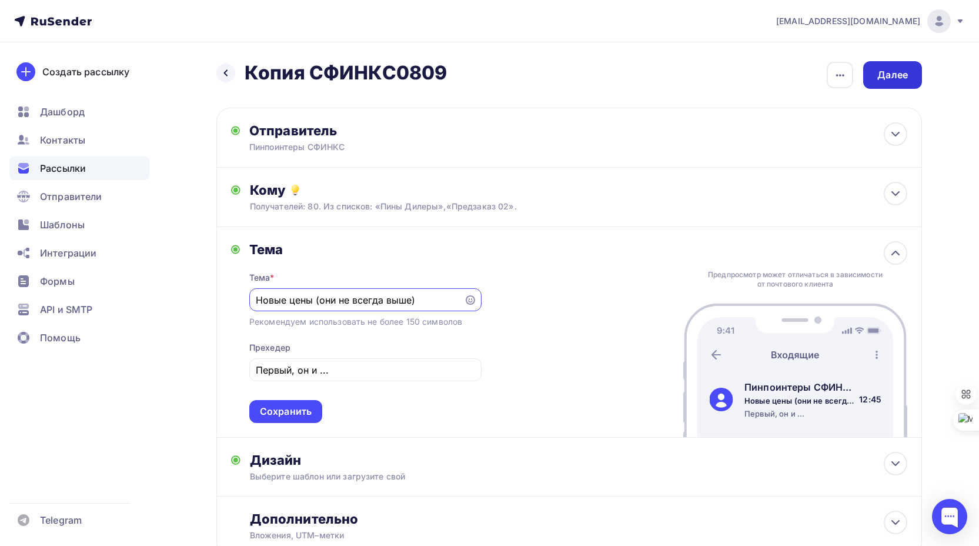
click at [889, 75] on div "Далее" at bounding box center [893, 75] width 31 height 14
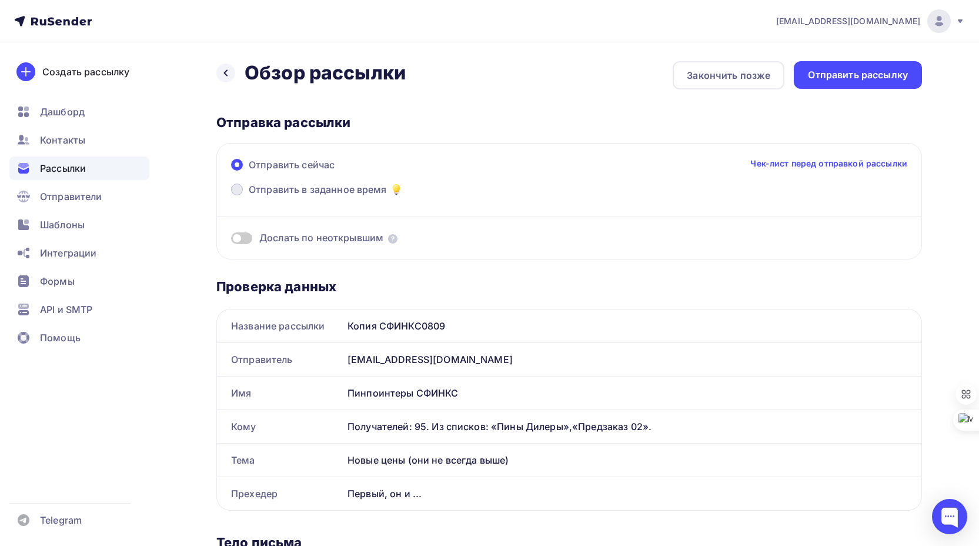
click at [347, 189] on span "Отправить в заданное время" at bounding box center [318, 189] width 138 height 14
click at [249, 196] on input "Отправить в заданное время" at bounding box center [249, 196] width 0 height 0
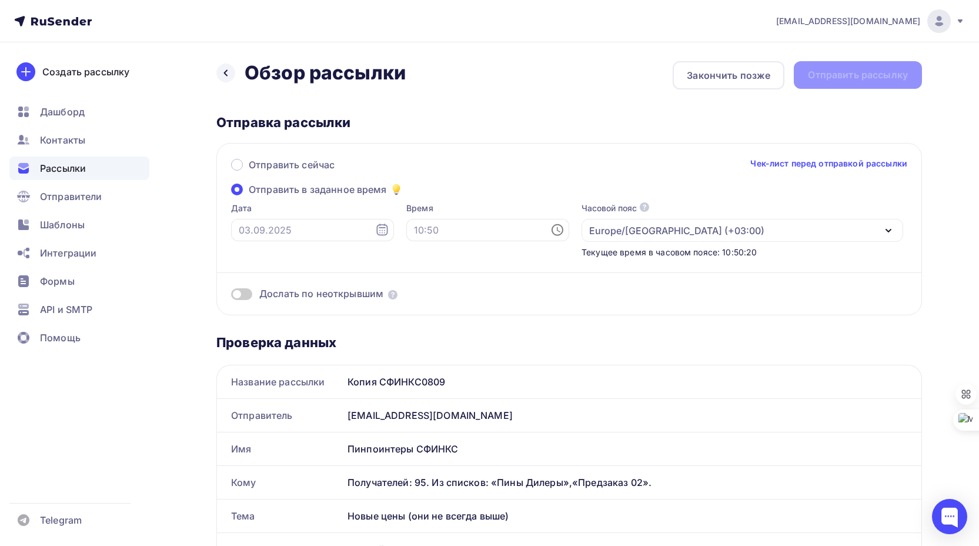
click at [375, 228] on icon at bounding box center [382, 230] width 14 height 14
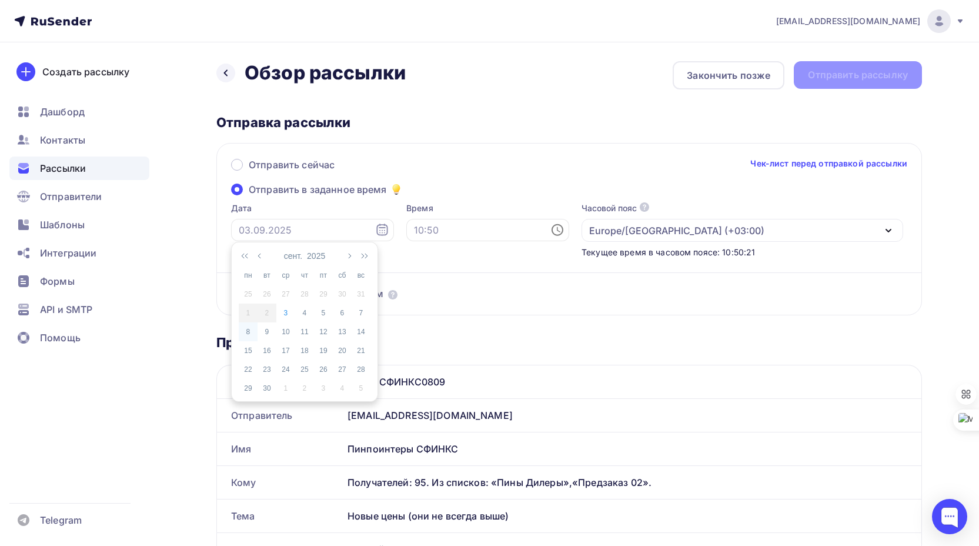
click at [248, 335] on div "8" at bounding box center [248, 331] width 19 height 11
type input "[DATE]"
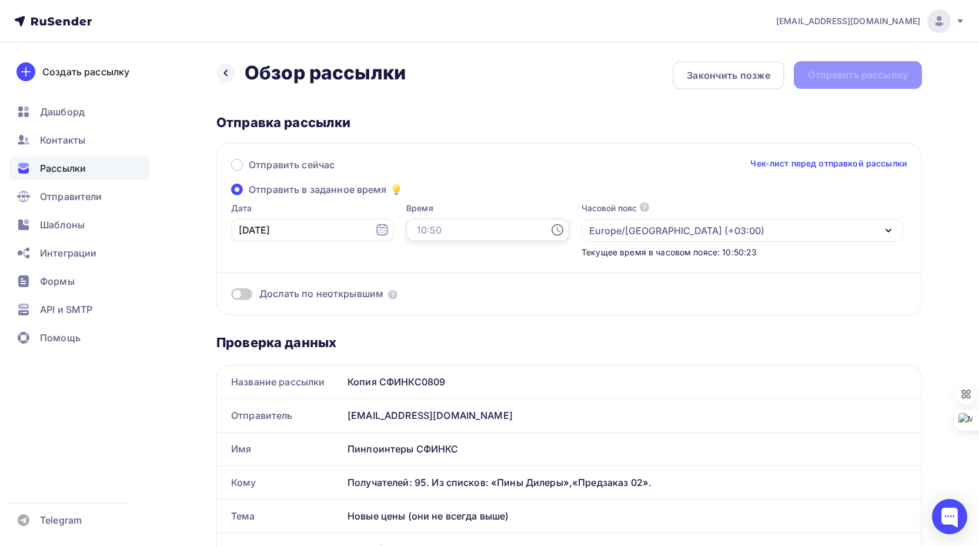
click at [506, 229] on input "text" at bounding box center [487, 230] width 163 height 22
click at [419, 366] on li "06" at bounding box center [423, 364] width 61 height 19
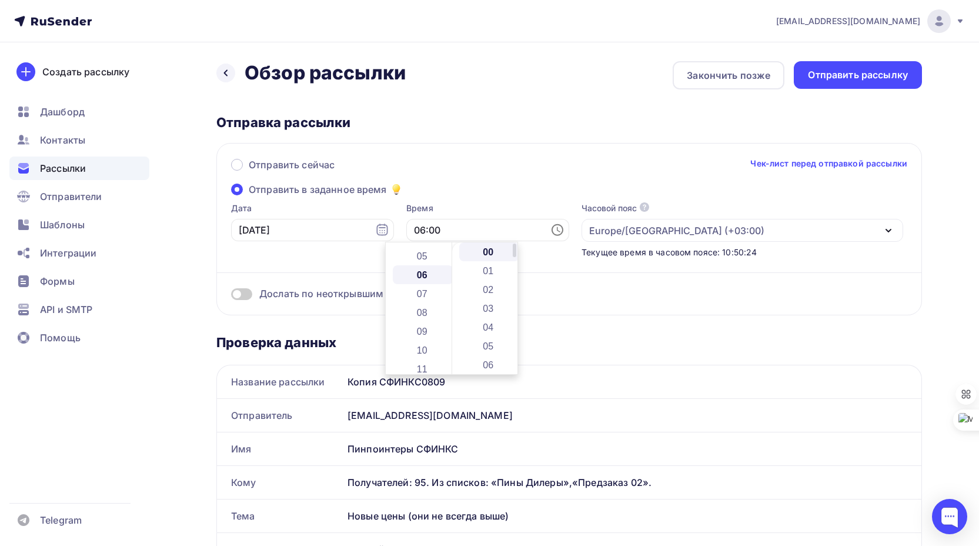
scroll to position [113, 0]
click at [484, 269] on li "01" at bounding box center [489, 270] width 61 height 19
type input "06:01"
click at [507, 174] on div "Отправить сейчас Чек-лист перед отправкой рассылки" at bounding box center [569, 170] width 677 height 25
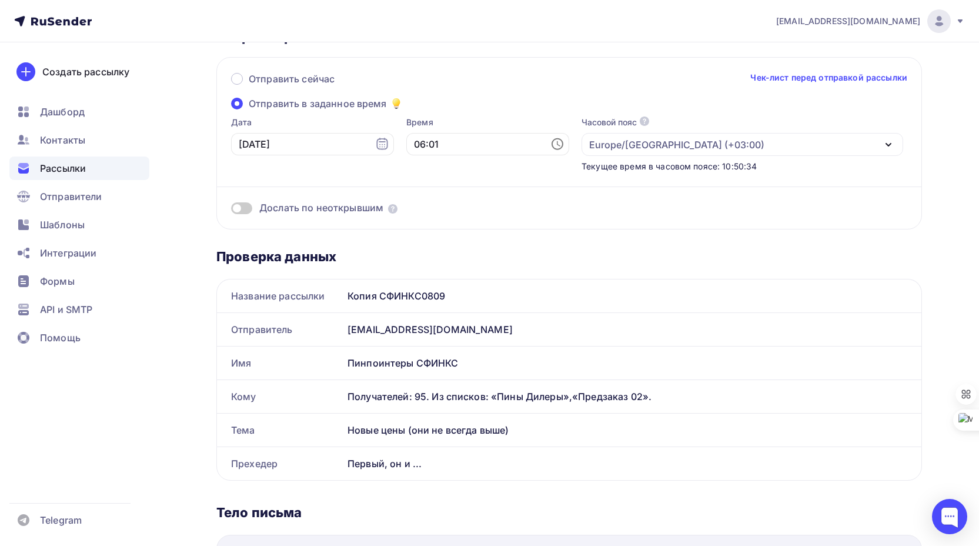
scroll to position [0, 0]
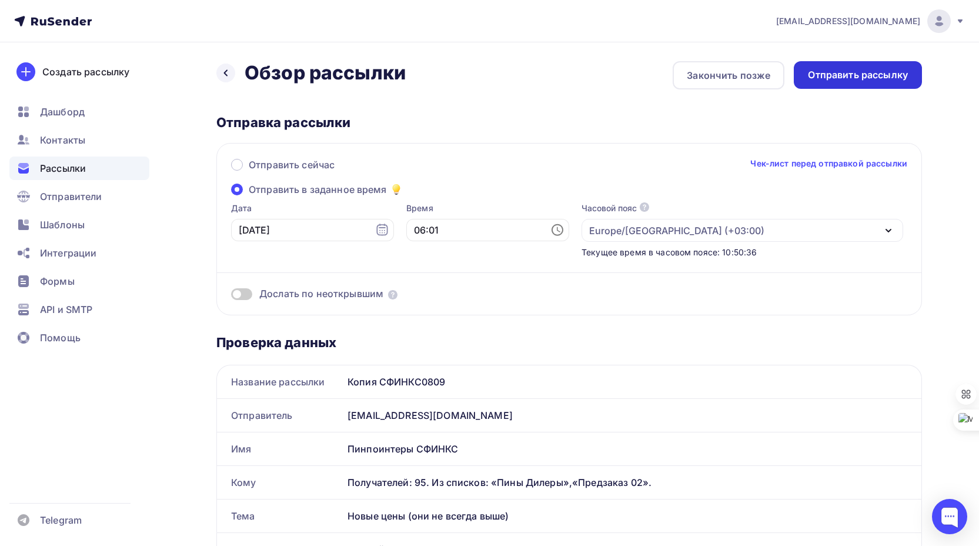
click at [854, 77] on div "Отправить рассылку" at bounding box center [858, 75] width 100 height 14
